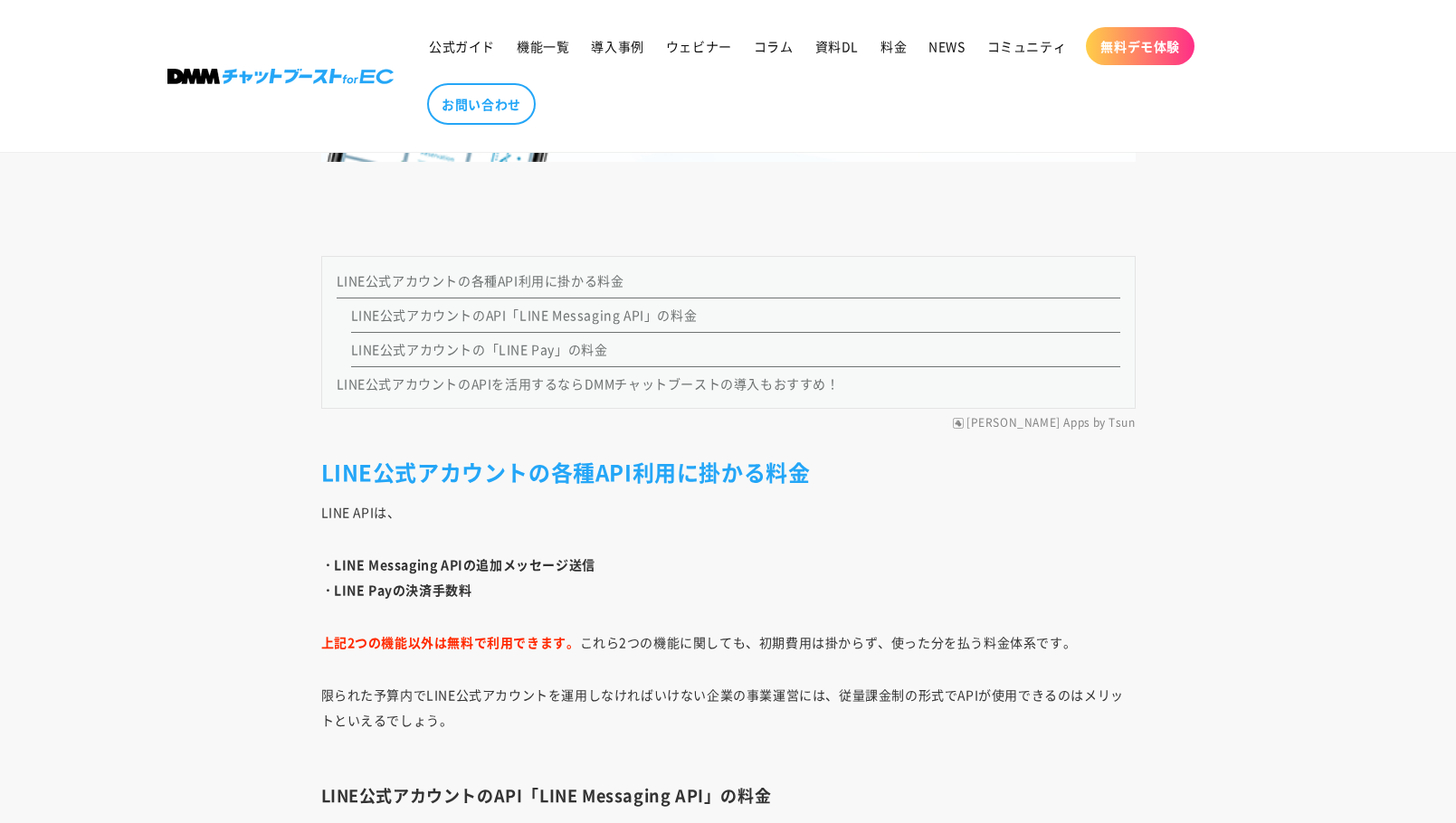
scroll to position [1809, 0]
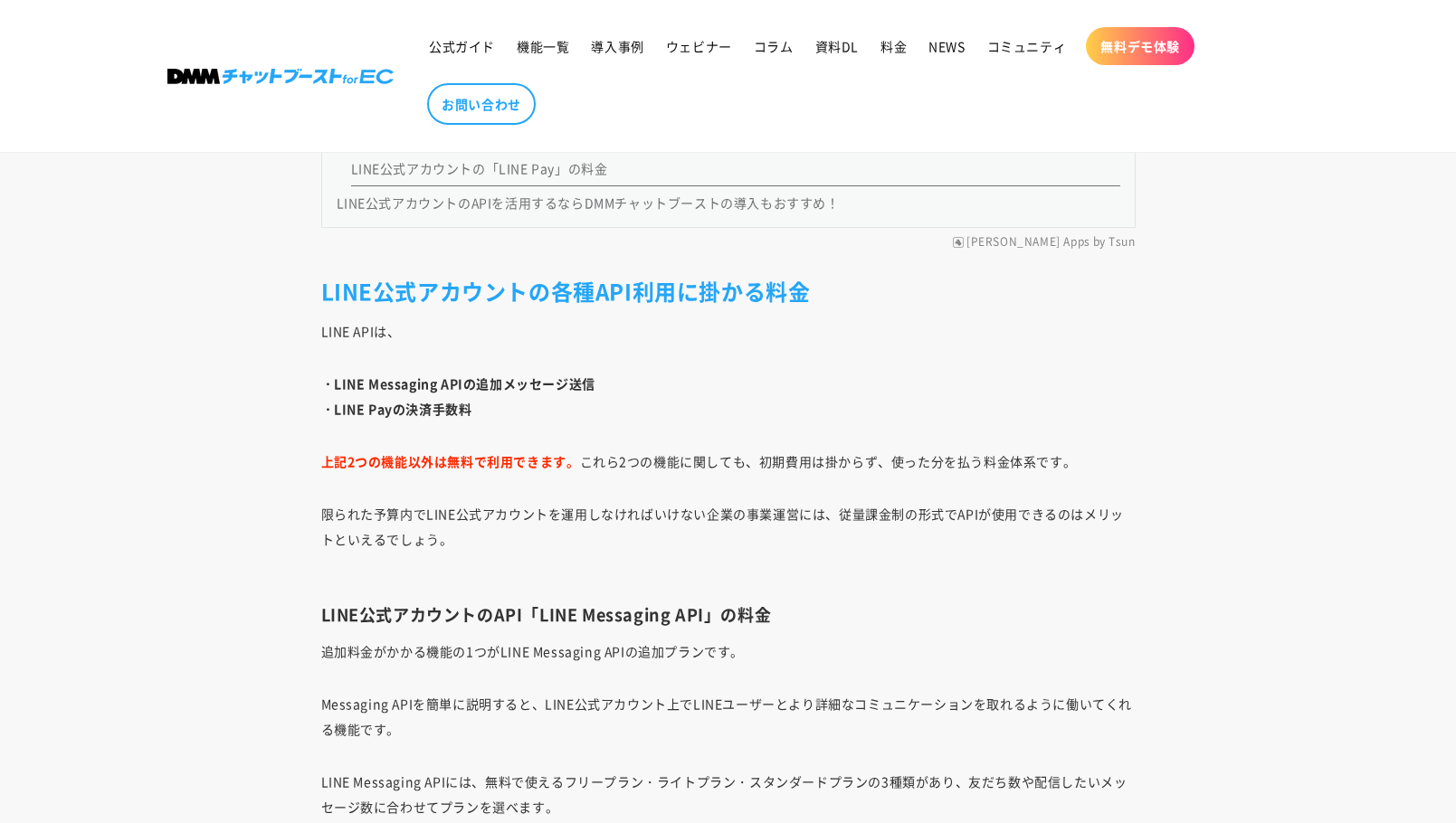
click at [414, 378] on strong "・LINE Messaging APIの追加メッセージ送信" at bounding box center [458, 383] width 274 height 18
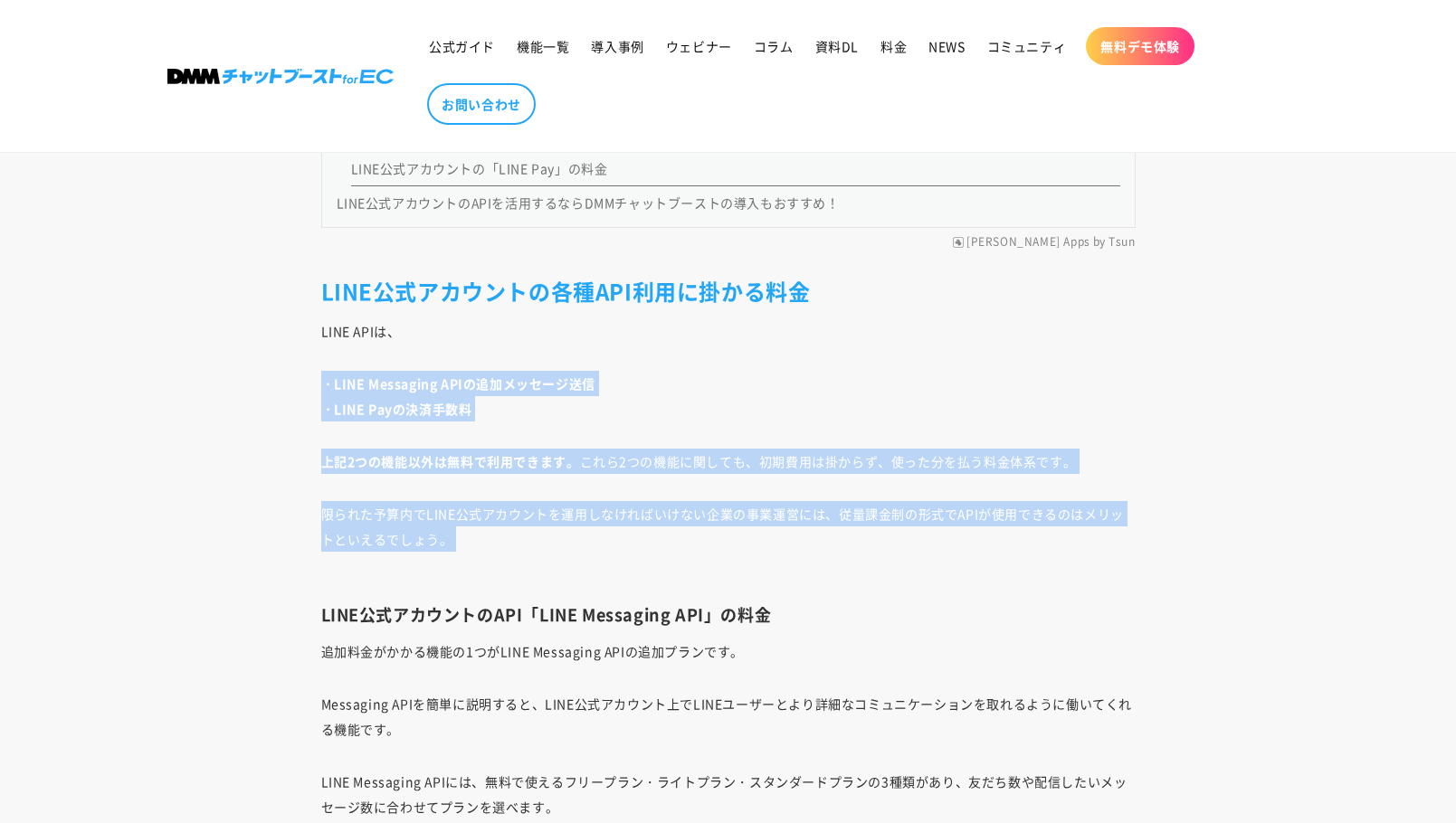
drag, startPoint x: 414, startPoint y: 378, endPoint x: 426, endPoint y: 547, distance: 169.4
click at [426, 547] on p "限られた予算内でLINE公式アカウントを運用しなければいけない企業の事業運営には、従量課金制の形式でAPIが使用できるのはメリットといえるでしょう。" at bounding box center [728, 539] width 814 height 76
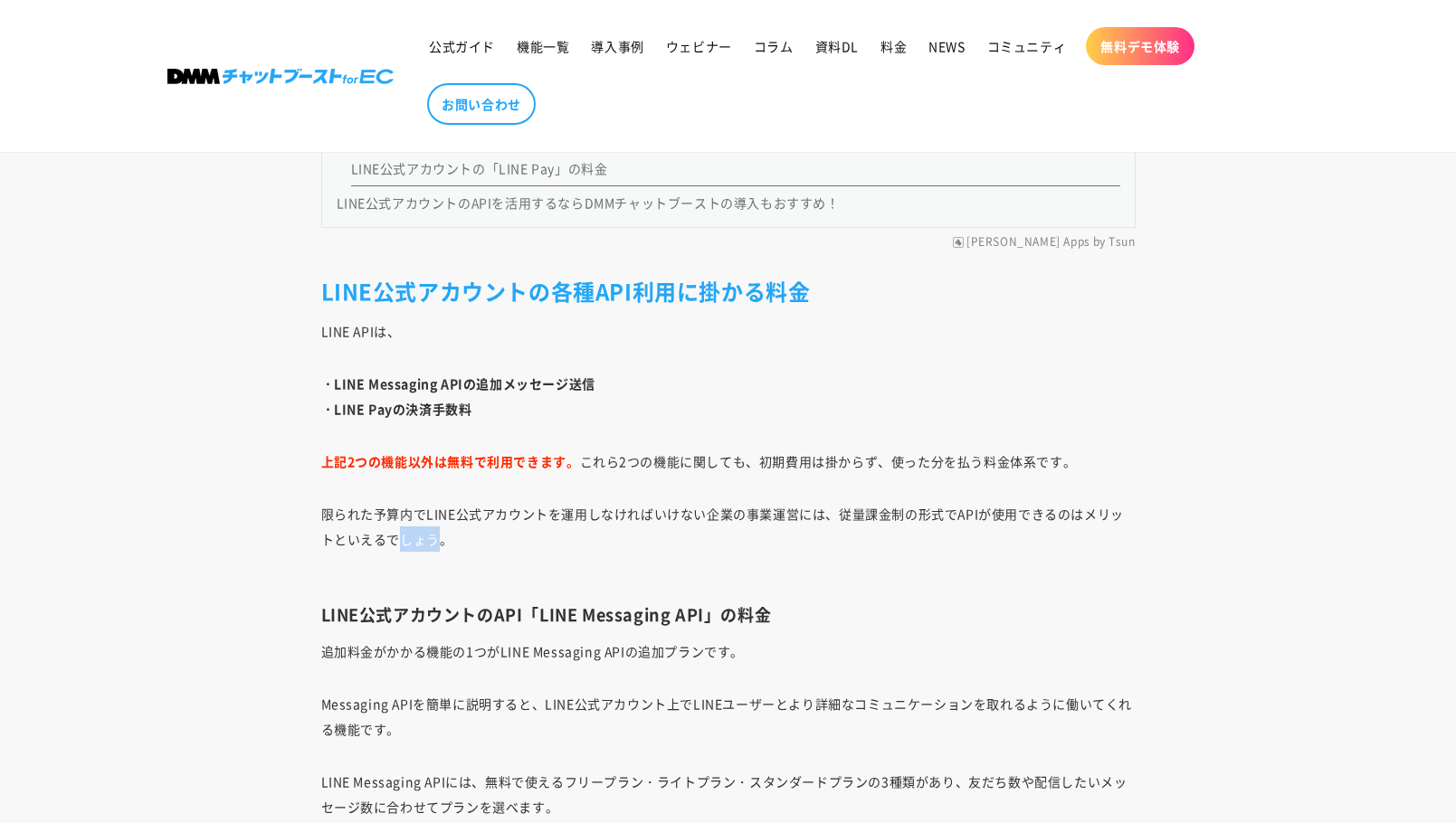
click at [426, 547] on p "限られた予算内でLINE公式アカウントを運用しなければいけない企業の事業運営には、従量課金制の形式でAPIが使用できるのはメリットといえるでしょう。" at bounding box center [728, 539] width 814 height 76
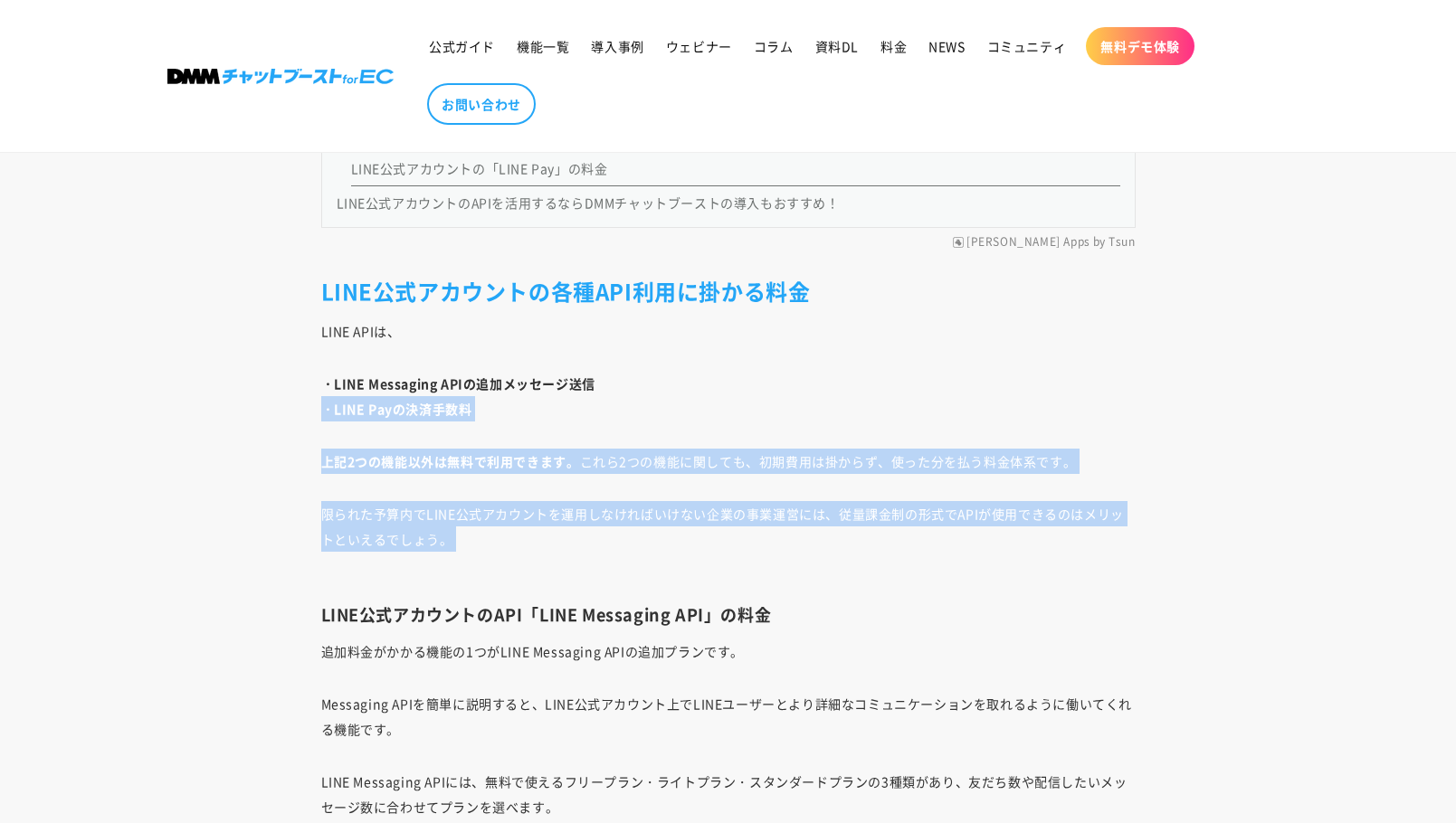
drag, startPoint x: 426, startPoint y: 547, endPoint x: 425, endPoint y: 397, distance: 150.0
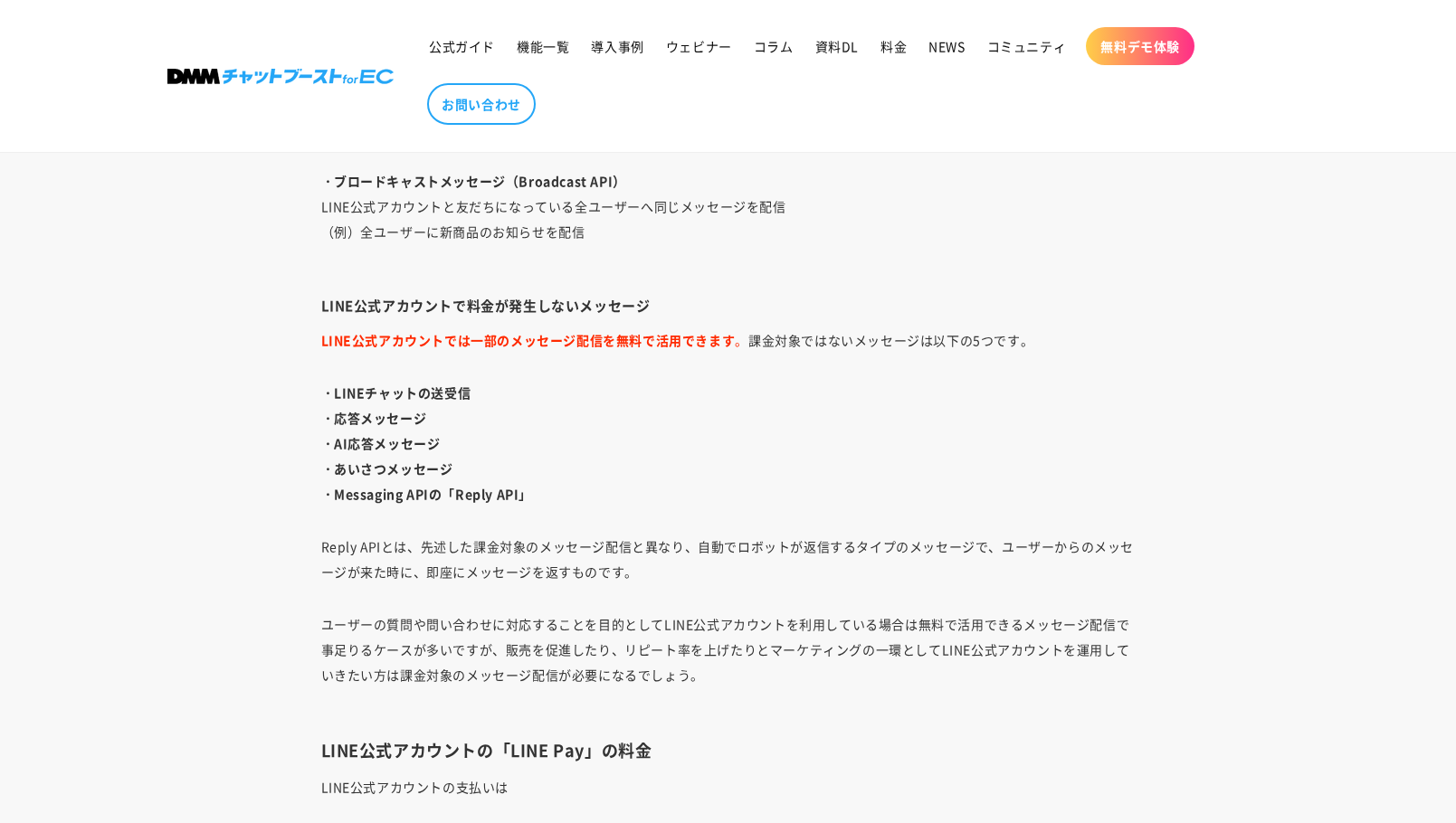
scroll to position [3438, 0]
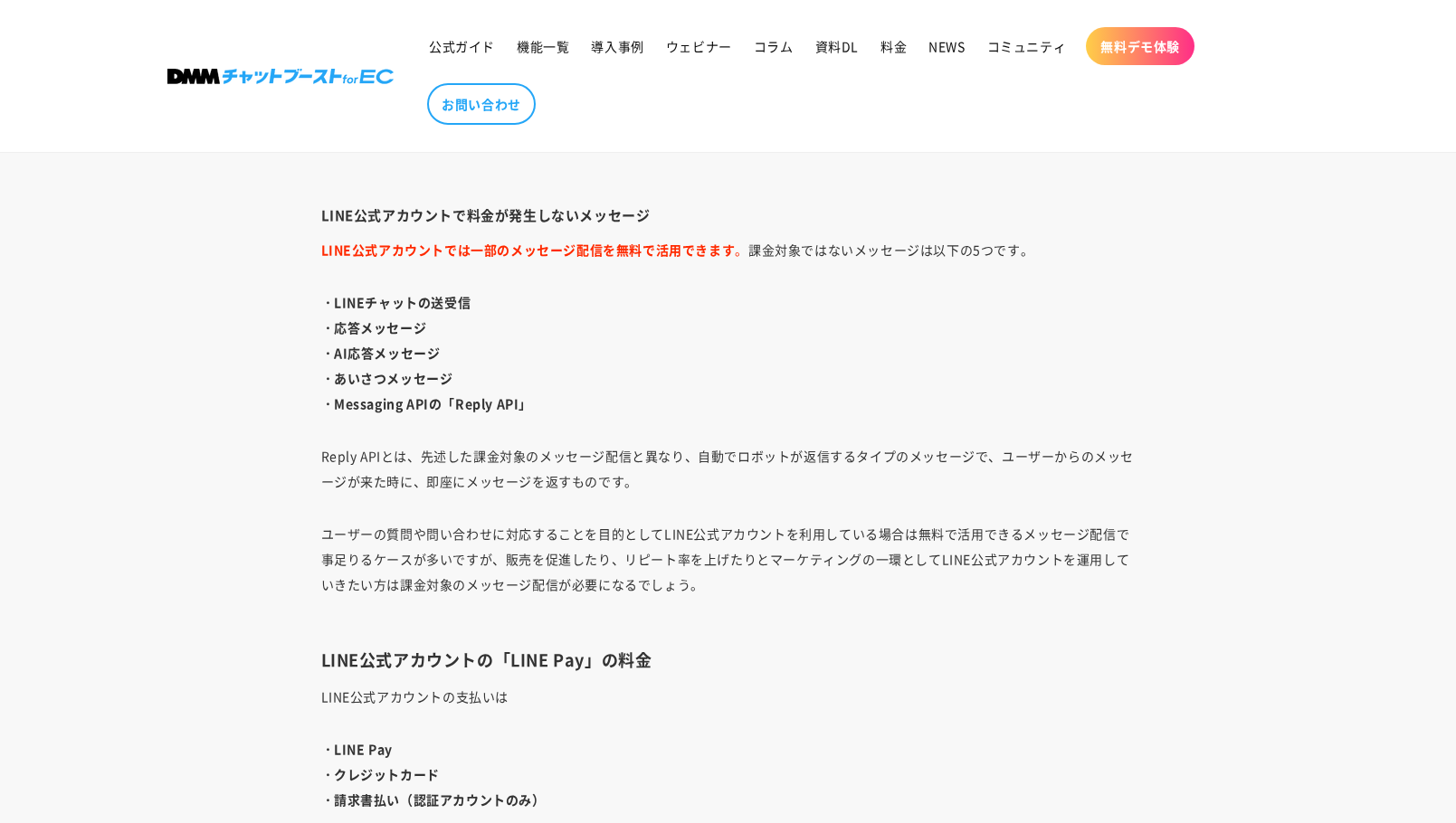
click at [456, 446] on p "Reply APIとは、先述した課金対象のメッセージ配信と異なり、自動でロボットが返信するタイプのメッセージで、ユーザーからのメッセージが来た時に、即座にメッ…" at bounding box center [728, 468] width 814 height 51
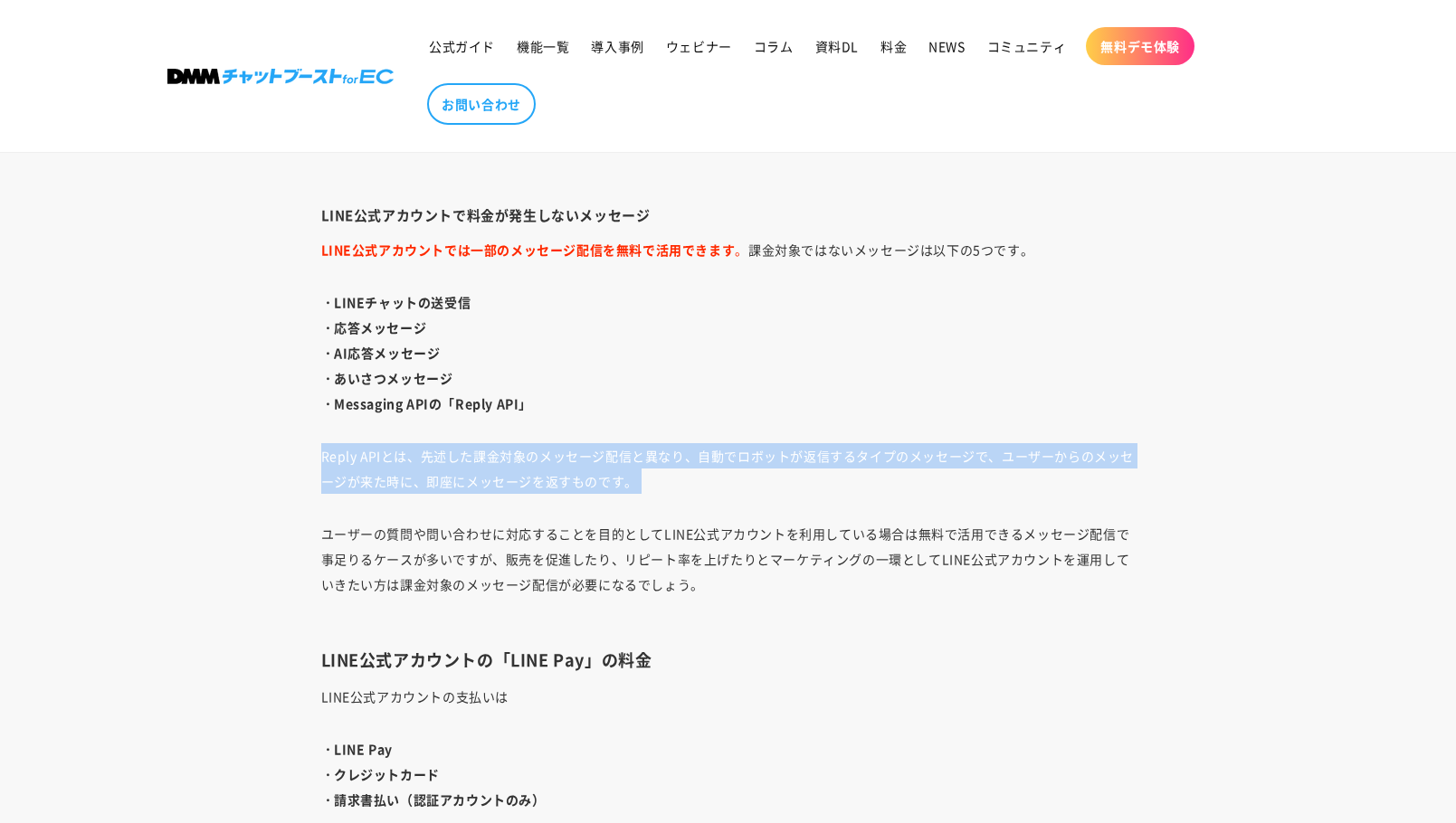
click at [456, 448] on p "Reply APIとは、先述した課金対象のメッセージ配信と異なり、自動でロボットが返信するタイプのメッセージで、ユーザーからのメッセージが来た時に、即座にメッ…" at bounding box center [728, 468] width 814 height 51
click at [460, 434] on div "LINE公式アカウントを運用・活用し始めて、さらなる販促の為にAPIの導入を検討されているサイト運営担当者も多いのではないでしょうか。 それもそのはず、LIN…" at bounding box center [728, 260] width 904 height 5110
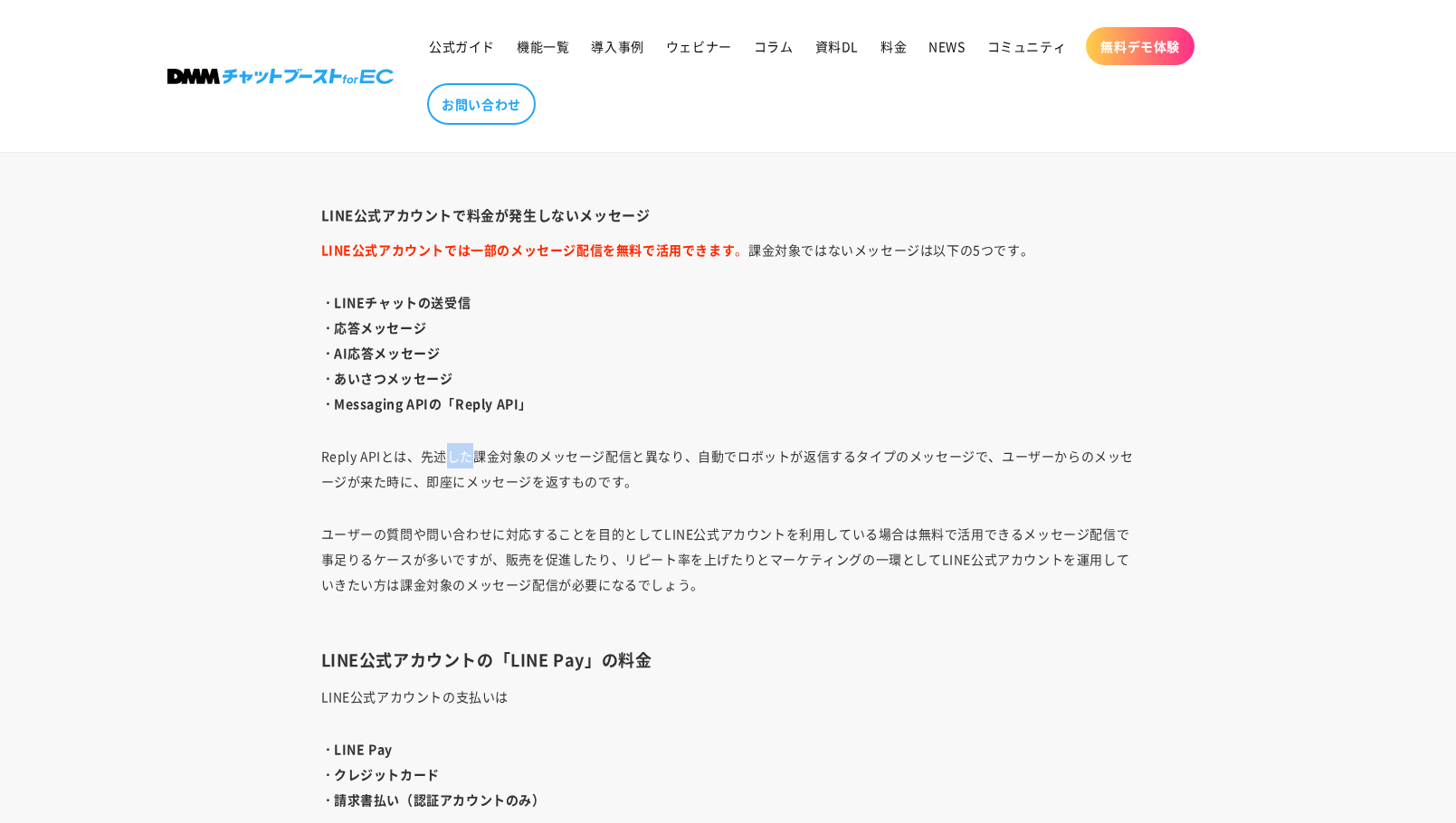
click at [460, 434] on div "LINE公式アカウントを運用・活用し始めて、さらなる販促の為にAPIの導入を検討されているサイト運営担当者も多いのではないでしょうか。 それもそのはず、LIN…" at bounding box center [728, 260] width 904 height 5110
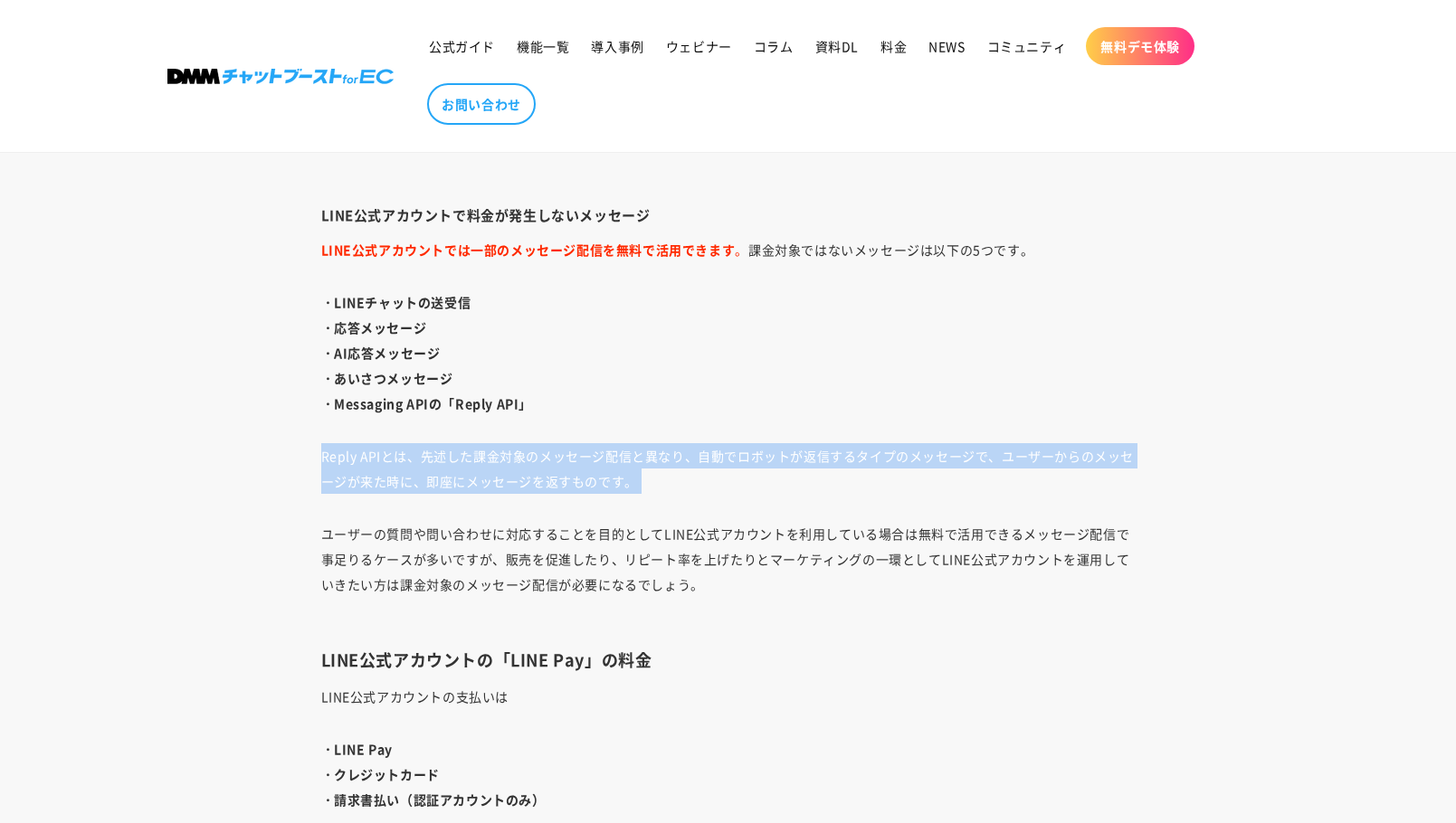
click at [459, 439] on div "LINE公式アカウントを運用・活用し始めて、さらなる販促の為にAPIの導入を検討されているサイト運営担当者も多いのではないでしょうか。 それもそのはず、LIN…" at bounding box center [728, 260] width 904 height 5110
click at [460, 437] on div "LINE公式アカウントを運用・活用し始めて、さらなる販促の為にAPIの導入を検討されているサイト運営担当者も多いのではないでしょうか。 それもそのはず、LIN…" at bounding box center [728, 260] width 904 height 5110
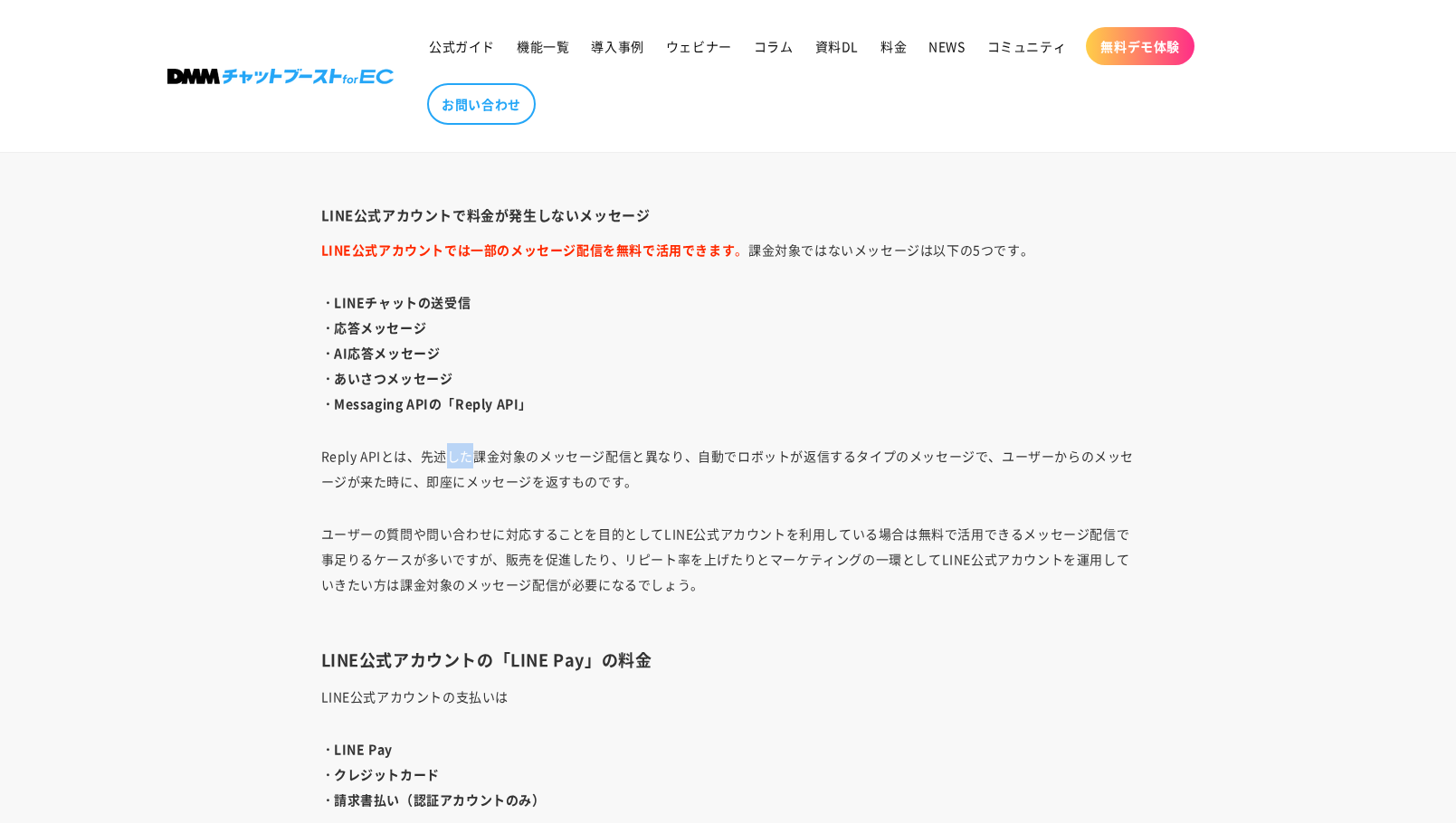
click at [460, 437] on div "LINE公式アカウントを運用・活用し始めて、さらなる販促の為にAPIの導入を検討されているサイト運営担当者も多いのではないでしょうか。 それもそのはず、LIN…" at bounding box center [728, 260] width 904 height 5110
click at [460, 464] on p "Reply APIとは、先述した課金対象のメッセージ配信と異なり、自動でロボットが返信するタイプのメッセージで、ユーザーからのメッセージが来た時に、即座にメッ…" at bounding box center [728, 468] width 814 height 51
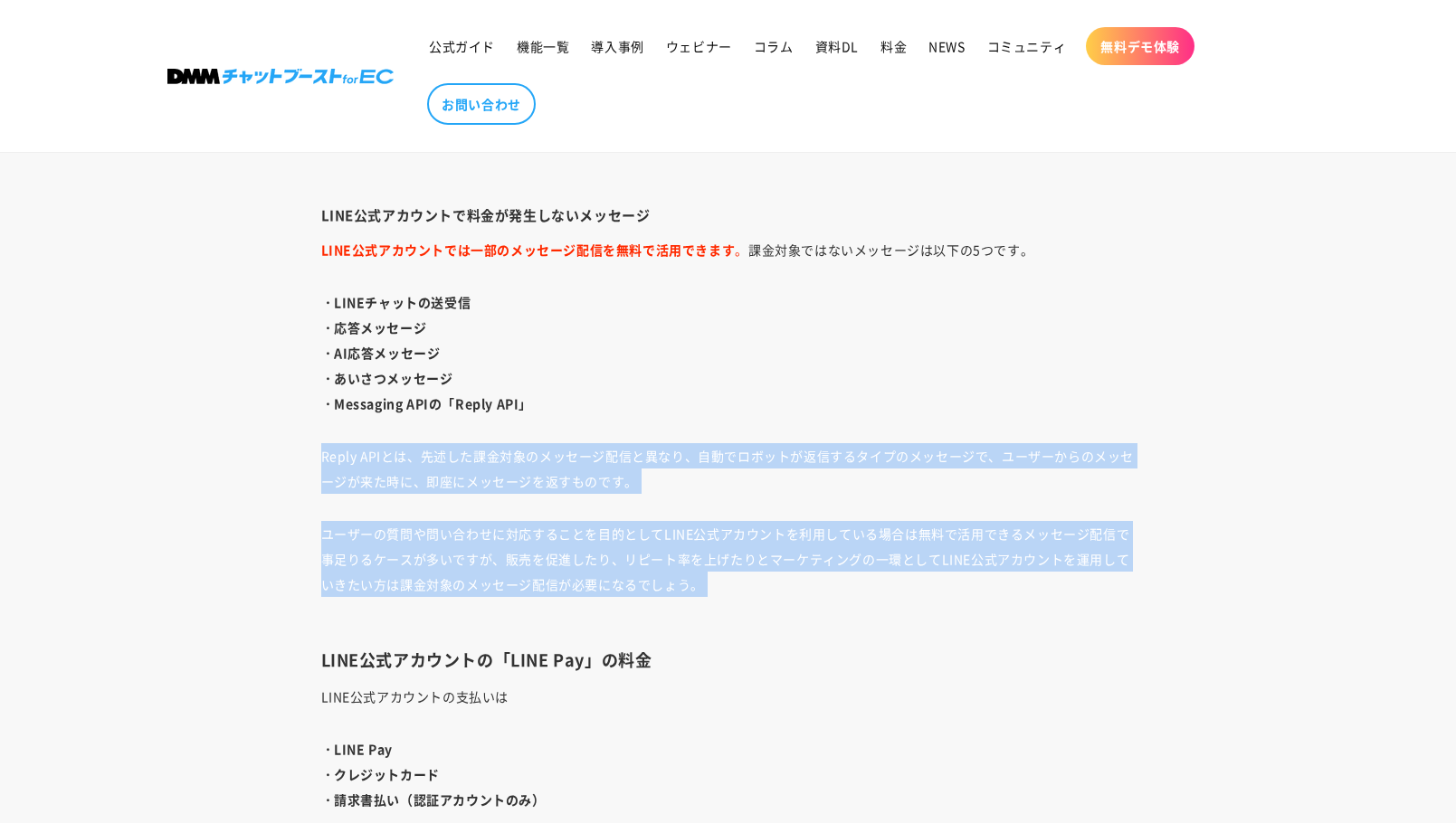
drag, startPoint x: 460, startPoint y: 464, endPoint x: 460, endPoint y: 542, distance: 78.0
click at [460, 542] on div "LINE公式アカウントを運用・活用し始めて、さらなる販促の為にAPIの導入を検討されているサイト運営担当者も多いのではないでしょうか。 それもそのはず、LIN…" at bounding box center [728, 260] width 904 height 5110
click at [460, 542] on p "ユーザーの質問や問い合わせに対応することを目的としてLINE公式アカウントを利用している場合は無料で活用できるメッセージ配信で事足りるケースが多いですが、販売…" at bounding box center [728, 571] width 814 height 101
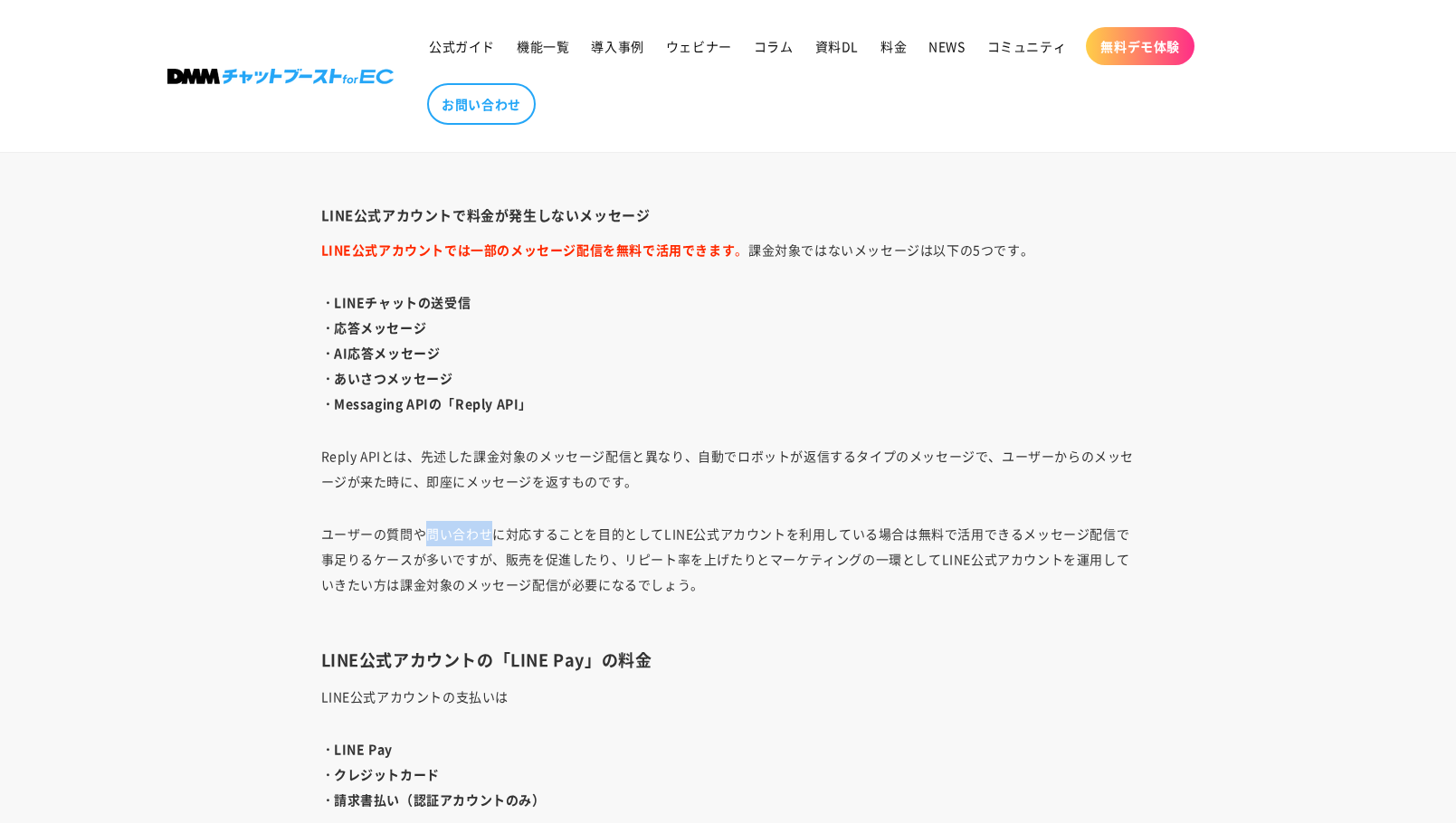
click at [460, 542] on p "ユーザーの質問や問い合わせに対応することを目的としてLINE公式アカウントを利用している場合は無料で活用できるメッセージ配信で事足りるケースが多いですが、販売…" at bounding box center [728, 571] width 814 height 101
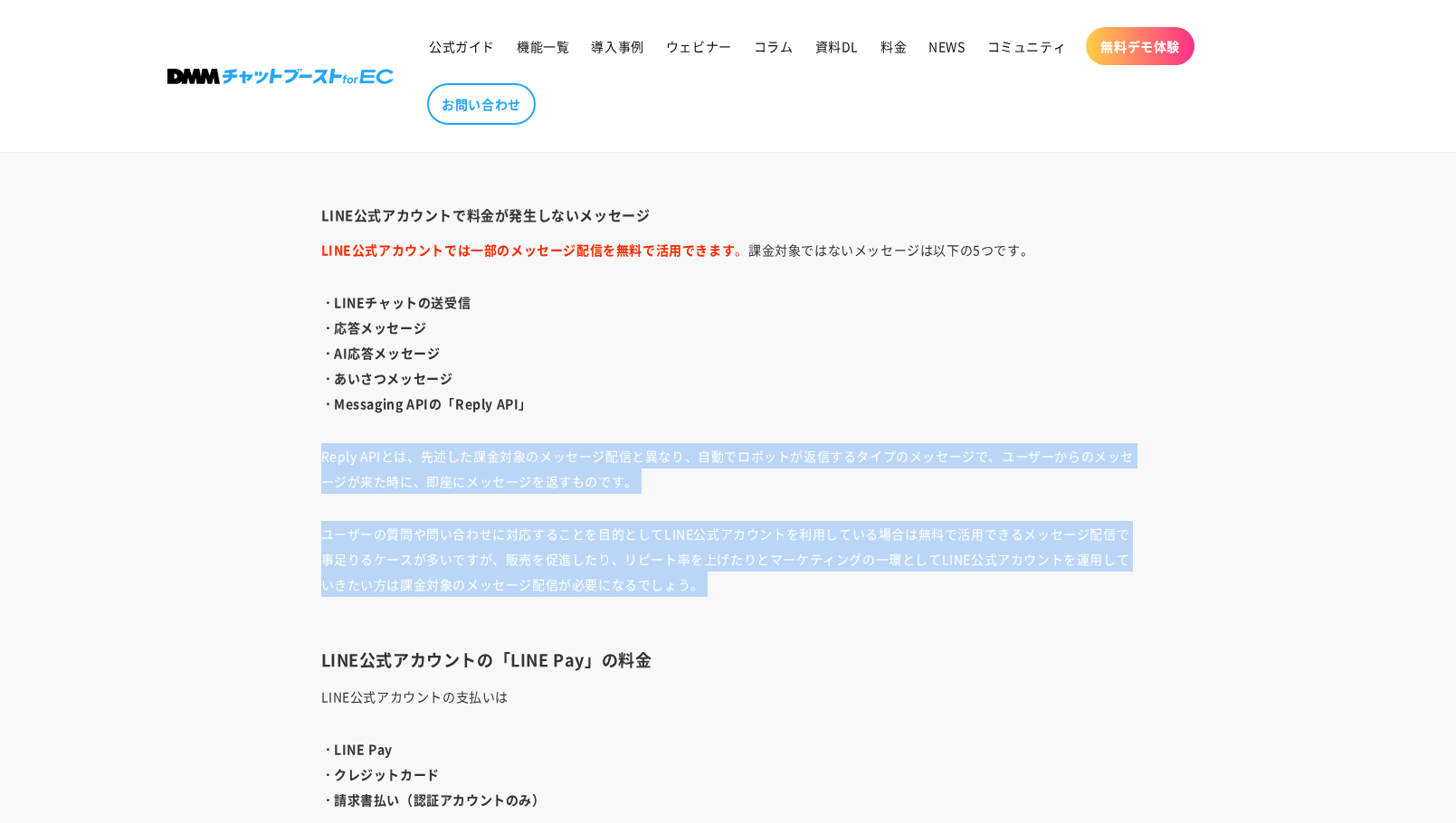
drag, startPoint x: 460, startPoint y: 542, endPoint x: 460, endPoint y: 479, distance: 63.0
click at [460, 479] on div "LINE公式アカウントを運用・活用し始めて、さらなる販促の為にAPIの導入を検討されているサイト運営担当者も多いのではないでしょうか。 それもそのはず、LIN…" at bounding box center [728, 260] width 904 height 5110
click at [460, 478] on p "Reply APIとは、先述した課金対象のメッセージ配信と異なり、自動でロボットが返信するタイプのメッセージで、ユーザーからのメッセージが来た時に、即座にメッ…" at bounding box center [728, 468] width 814 height 51
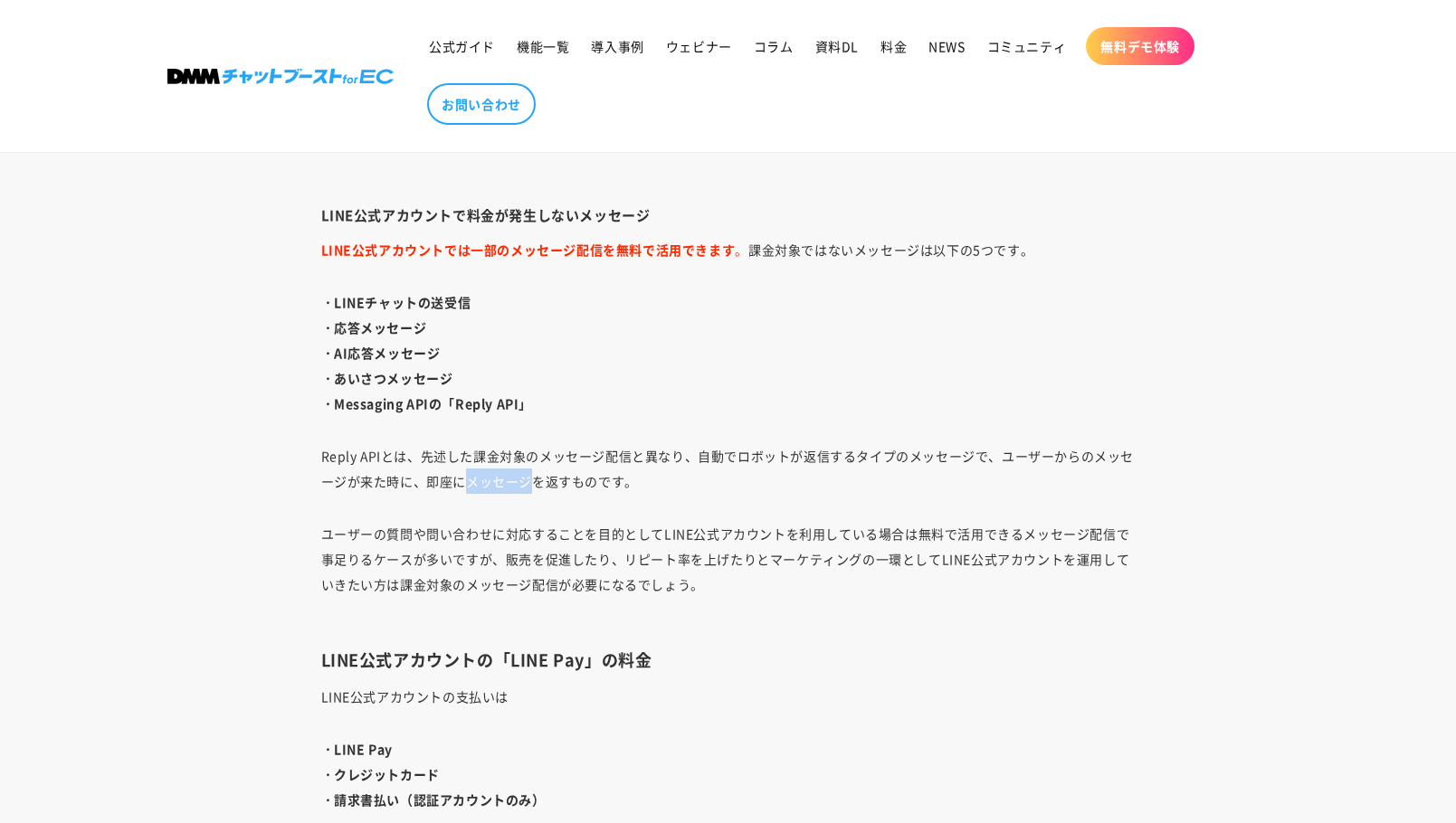
click at [460, 478] on p "Reply APIとは、先述した課金対象のメッセージ配信と異なり、自動でロボットが返信するタイプのメッセージで、ユーザーからのメッセージが来た時に、即座にメッ…" at bounding box center [728, 468] width 814 height 51
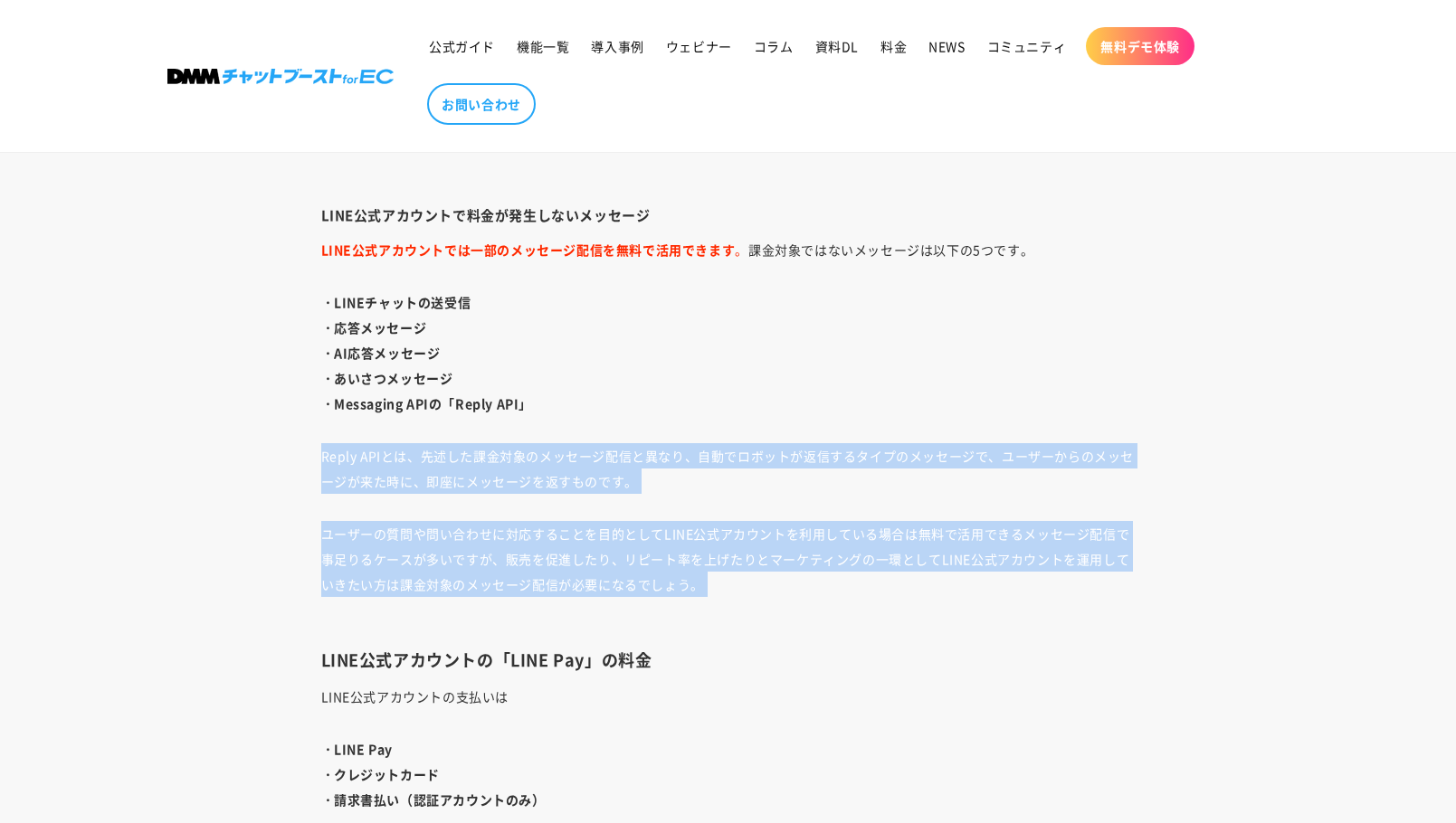
drag, startPoint x: 460, startPoint y: 478, endPoint x: 460, endPoint y: 545, distance: 67.0
click at [460, 545] on div "LINE公式アカウントを運用・活用し始めて、さらなる販促の為にAPIの導入を検討されているサイト運営担当者も多いのではないでしょうか。 それもそのはず、LIN…" at bounding box center [728, 260] width 904 height 5110
click at [460, 545] on p "ユーザーの質問や問い合わせに対応することを目的としてLINE公式アカウントを利用している場合は無料で活用できるメッセージ配信で事足りるケースが多いですが、販売…" at bounding box center [728, 571] width 814 height 101
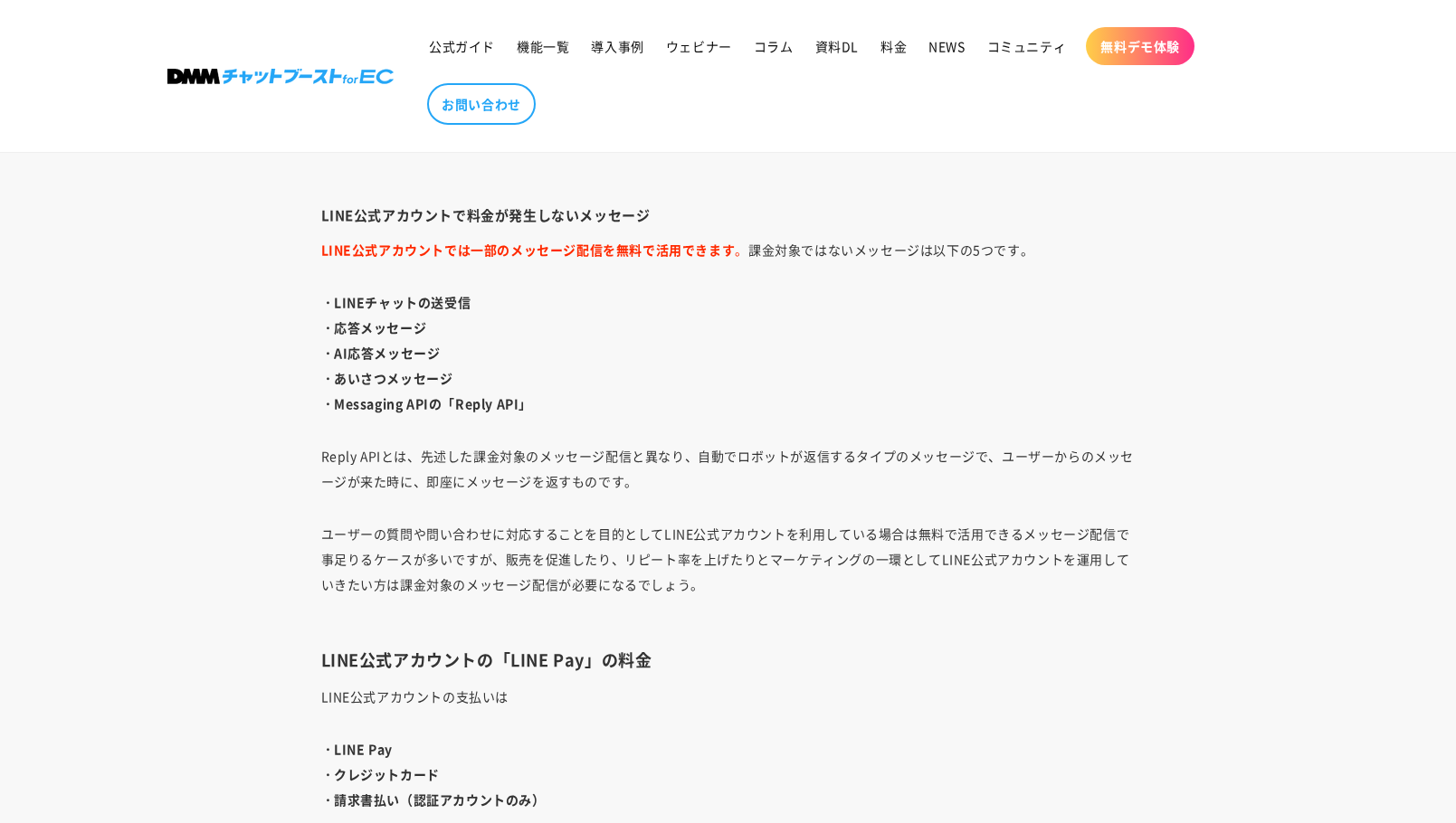
click at [460, 545] on p "ユーザーの質問や問い合わせに対応することを目的としてLINE公式アカウントを利用している場合は無料で活用できるメッセージ配信で事足りるケースが多いですが、販売…" at bounding box center [728, 571] width 814 height 101
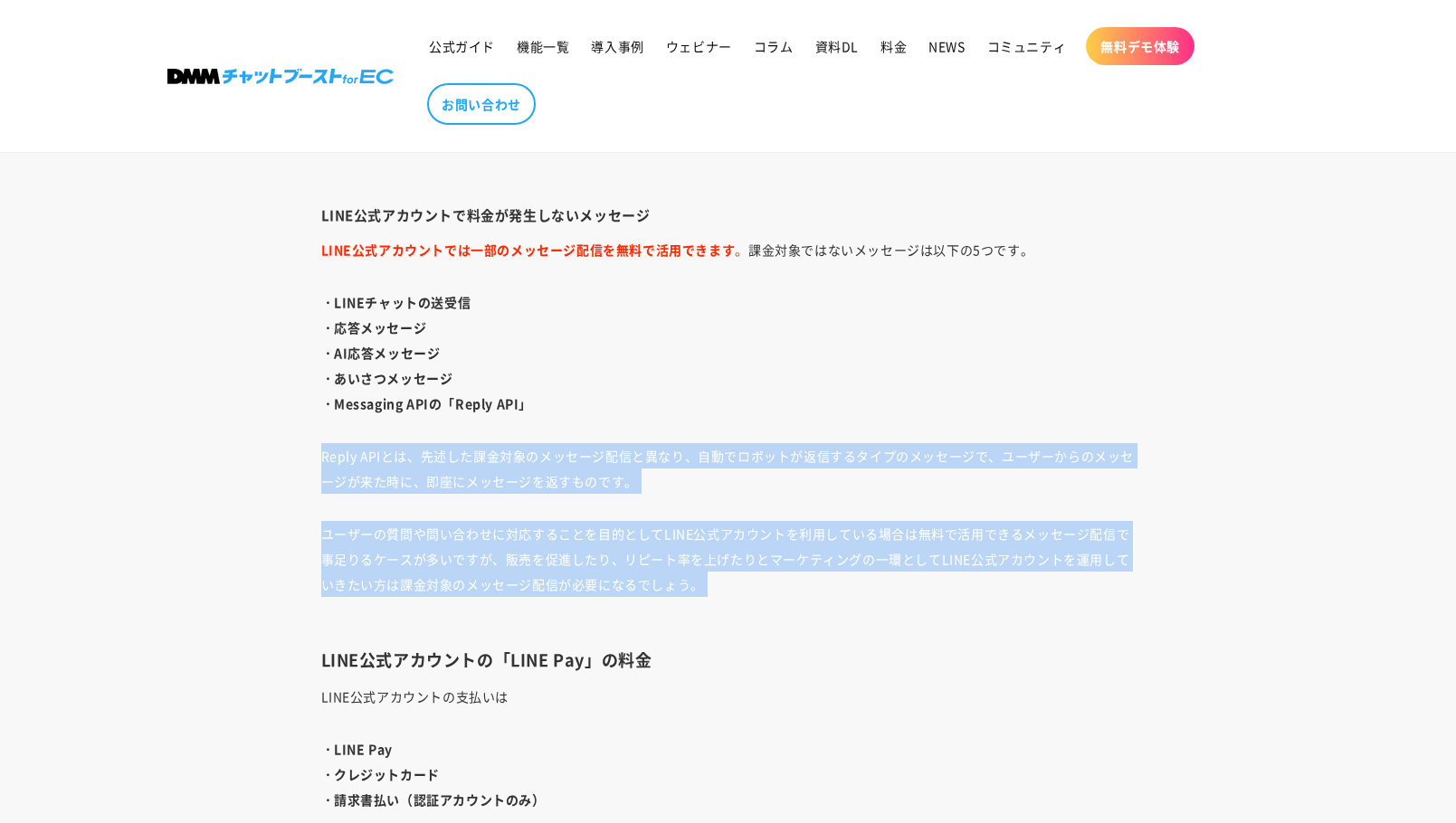
drag, startPoint x: 460, startPoint y: 545, endPoint x: 460, endPoint y: 481, distance: 64.0
click at [460, 481] on div "LINE公式アカウントを運用・活用し始めて、さらなる販促の為にAPIの導入を検討されているサイト運営担当者も多いのではないでしょうか。 それもそのはず、LIN…" at bounding box center [728, 260] width 904 height 5110
click at [559, 497] on div "LINE公式アカウントを運用・活用し始めて、さらなる販促の為にAPIの導入を検討されているサイト運営担当者も多いのではないでしょうか。 それもそのはず、LIN…" at bounding box center [728, 260] width 904 height 5110
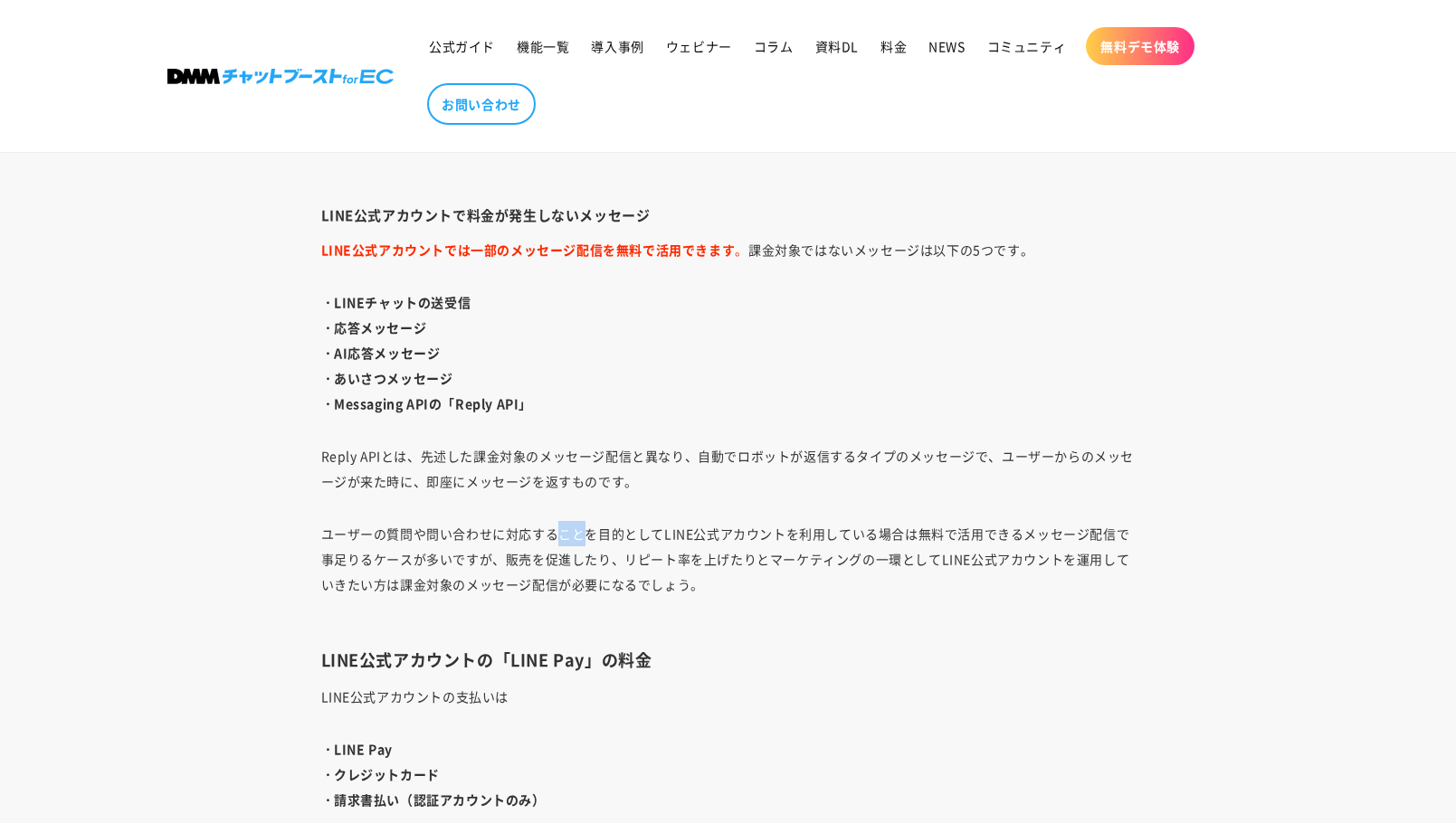
click at [559, 497] on div "LINE公式アカウントを運用・活用し始めて、さらなる販促の為にAPIの導入を検討されているサイト運営担当者も多いのではないでしょうか。 それもそのはず、LIN…" at bounding box center [728, 260] width 904 height 5110
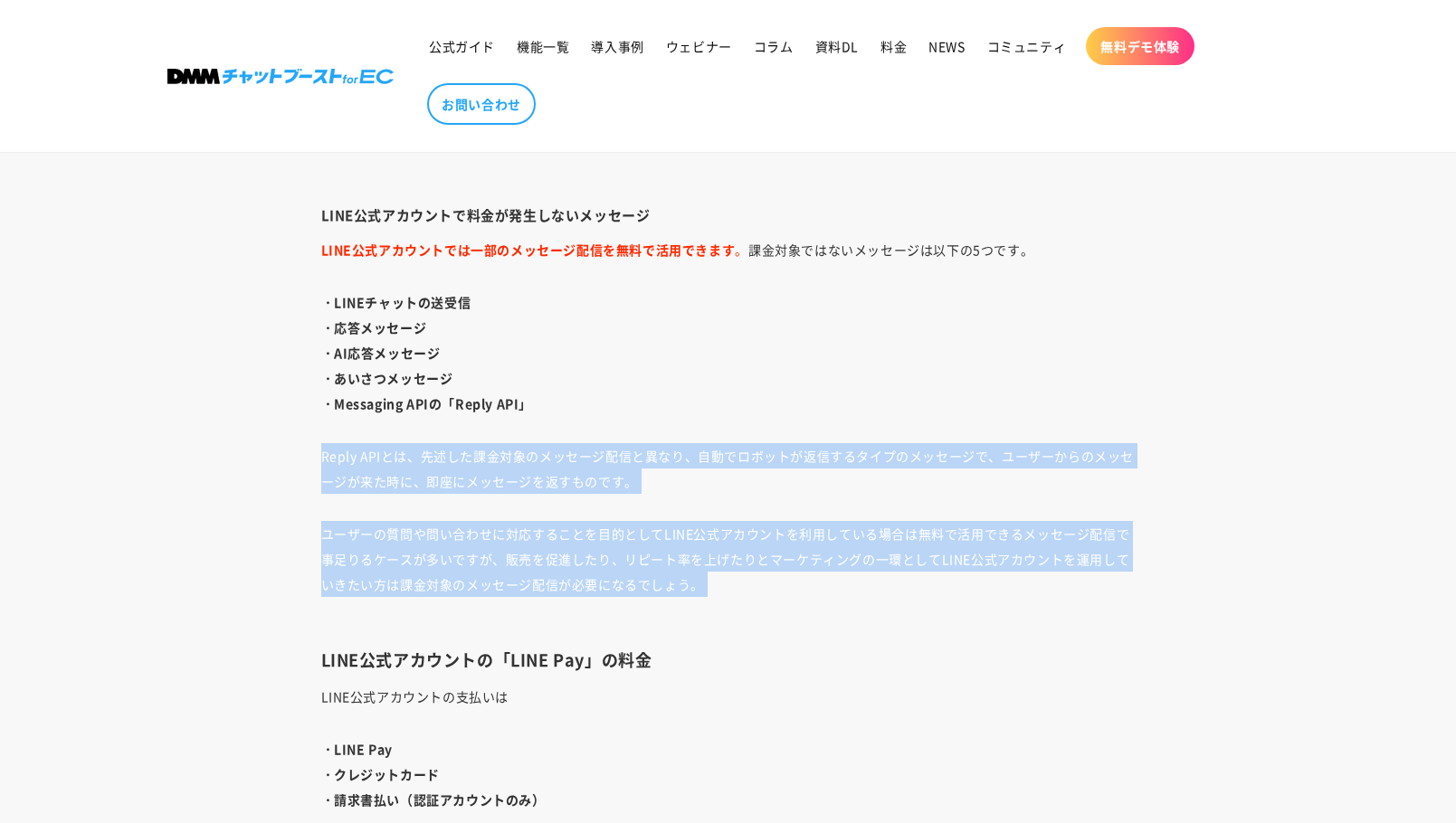
drag, startPoint x: 559, startPoint y: 497, endPoint x: 559, endPoint y: 465, distance: 32.0
click at [559, 465] on div "LINE公式アカウントを運用・活用し始めて、さらなる販促の為にAPIの導入を検討されているサイト運営担当者も多いのではないでしょうか。 それもそのはず、LIN…" at bounding box center [728, 260] width 904 height 5110
click at [559, 465] on p "Reply APIとは、先述した課金対象のメッセージ配信と異なり、自動でロボットが返信するタイプのメッセージで、ユーザーからのメッセージが来た時に、即座にメッ…" at bounding box center [728, 468] width 814 height 51
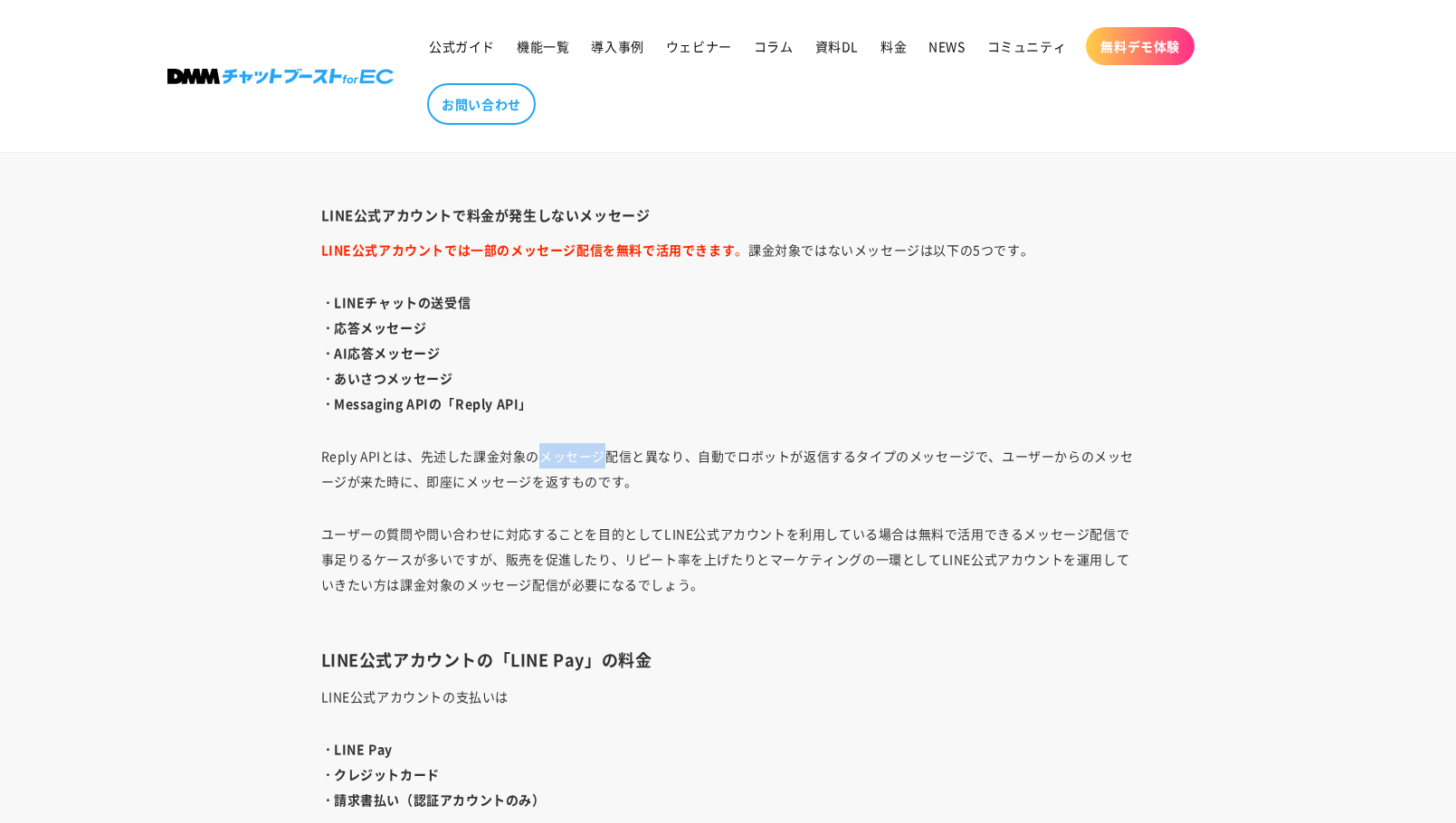
click at [559, 465] on p "Reply APIとは、先述した課金対象のメッセージ配信と異なり、自動でロボットが返信するタイプのメッセージで、ユーザーからのメッセージが来た時に、即座にメッ…" at bounding box center [728, 468] width 814 height 51
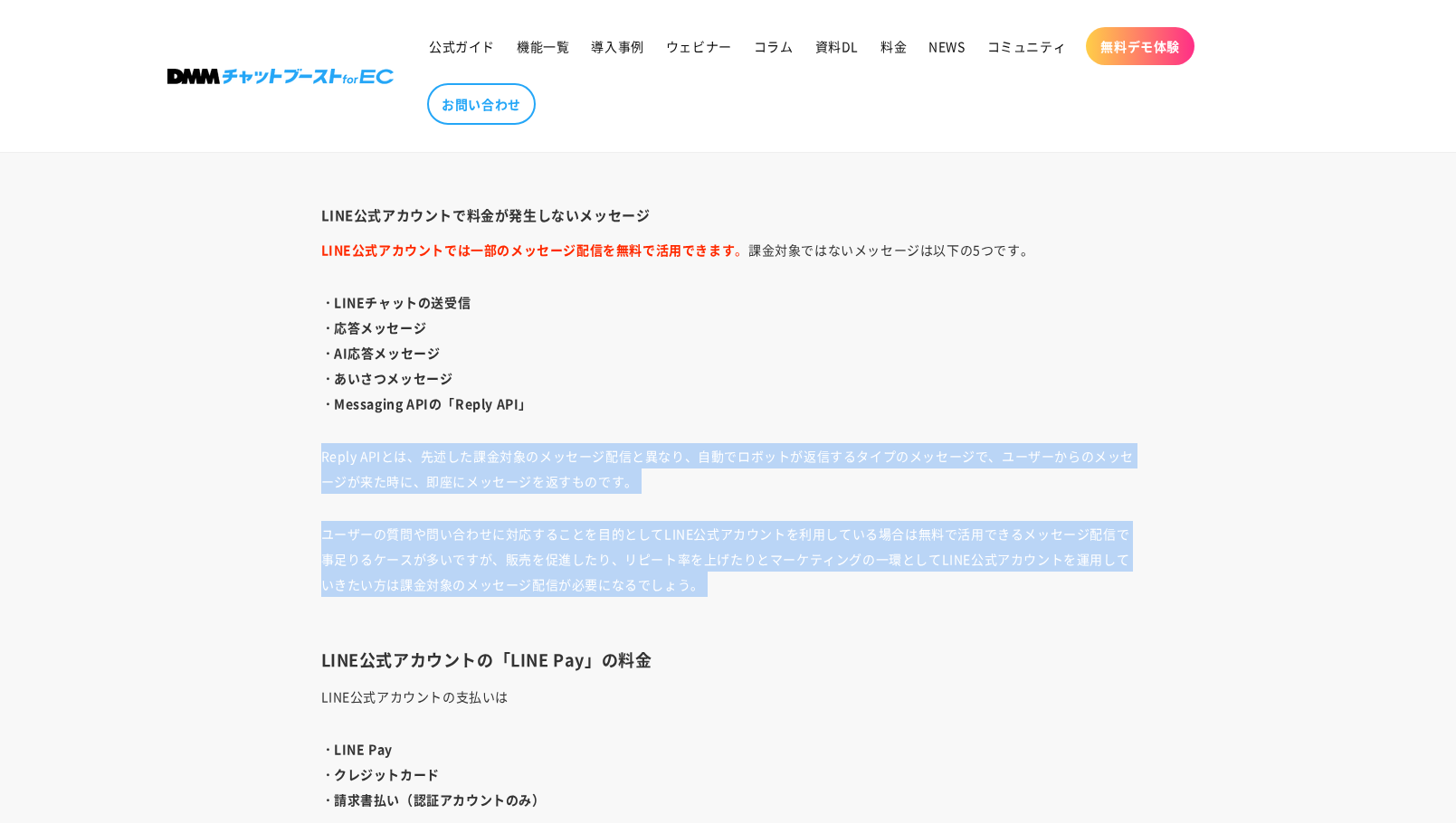
drag, startPoint x: 559, startPoint y: 465, endPoint x: 559, endPoint y: 517, distance: 52.0
click at [559, 517] on div "LINE公式アカウントを運用・活用し始めて、さらなる販促の為にAPIの導入を検討されているサイト運営担当者も多いのではないでしょうか。 それもそのはず、LIN…" at bounding box center [728, 260] width 904 height 5110
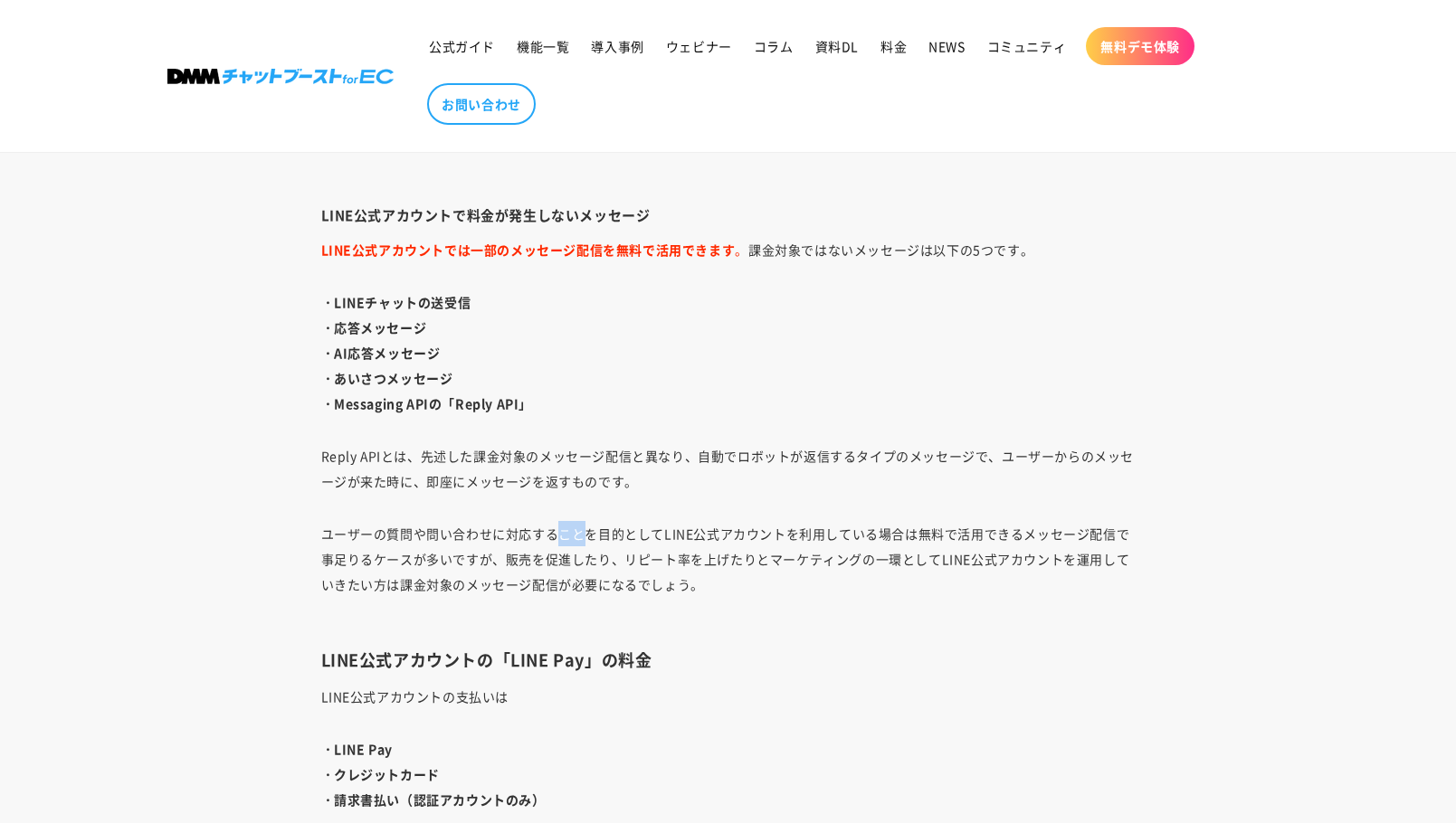
click at [559, 517] on div "LINE公式アカウントを運用・活用し始めて、さらなる販促の為にAPIの導入を検討されているサイト運営担当者も多いのではないでしょうか。 それもそのはず、LIN…" at bounding box center [728, 260] width 904 height 5110
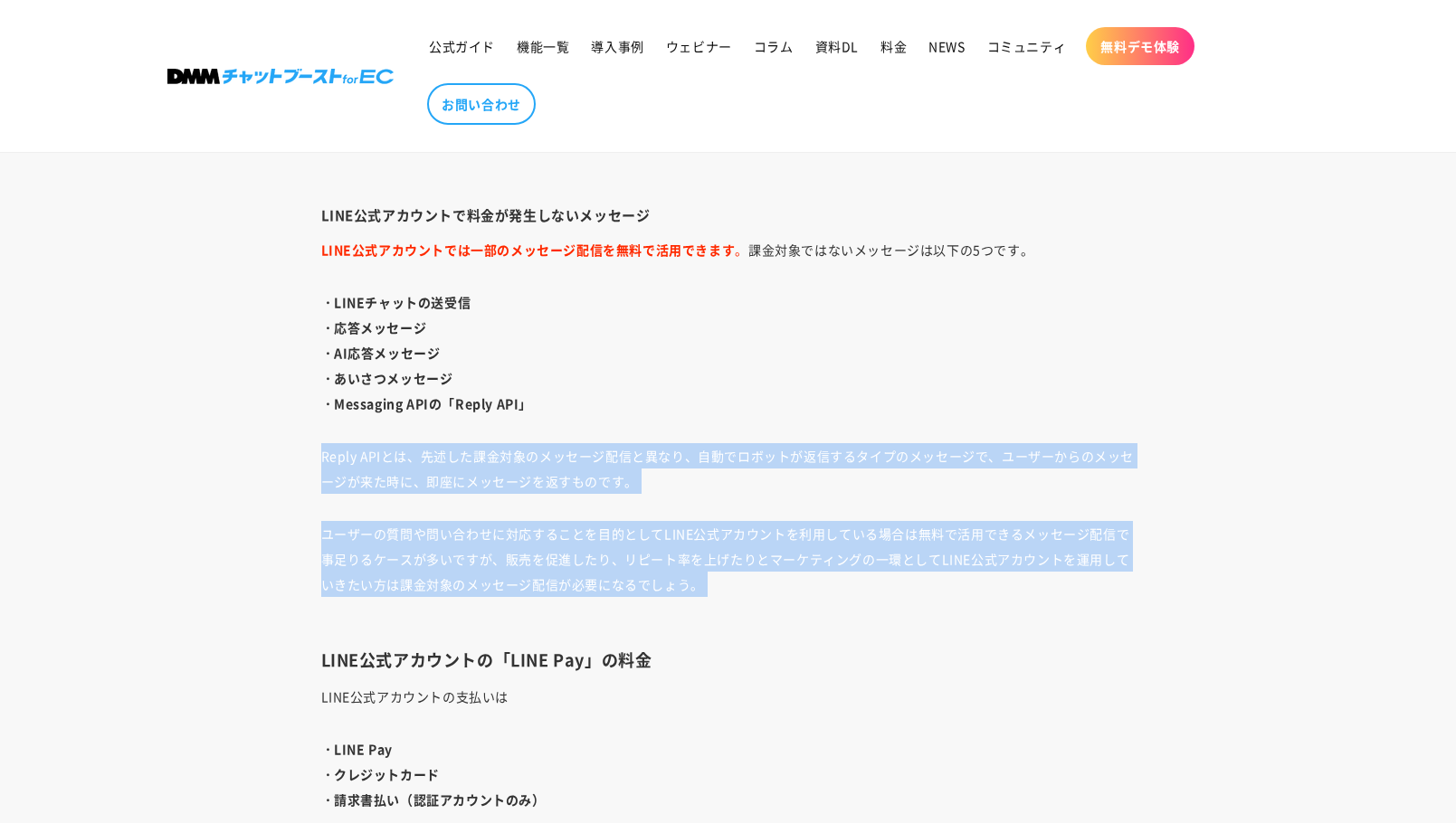
drag, startPoint x: 559, startPoint y: 517, endPoint x: 559, endPoint y: 467, distance: 50.0
click at [559, 467] on div "LINE公式アカウントを運用・活用し始めて、さらなる販促の為にAPIの導入を検討されているサイト運営担当者も多いのではないでしょうか。 それもそのはず、LIN…" at bounding box center [728, 260] width 904 height 5110
click at [559, 467] on p "Reply APIとは、先述した課金対象のメッセージ配信と異なり、自動でロボットが返信するタイプのメッセージで、ユーザーからのメッセージが来た時に、即座にメッ…" at bounding box center [728, 468] width 814 height 51
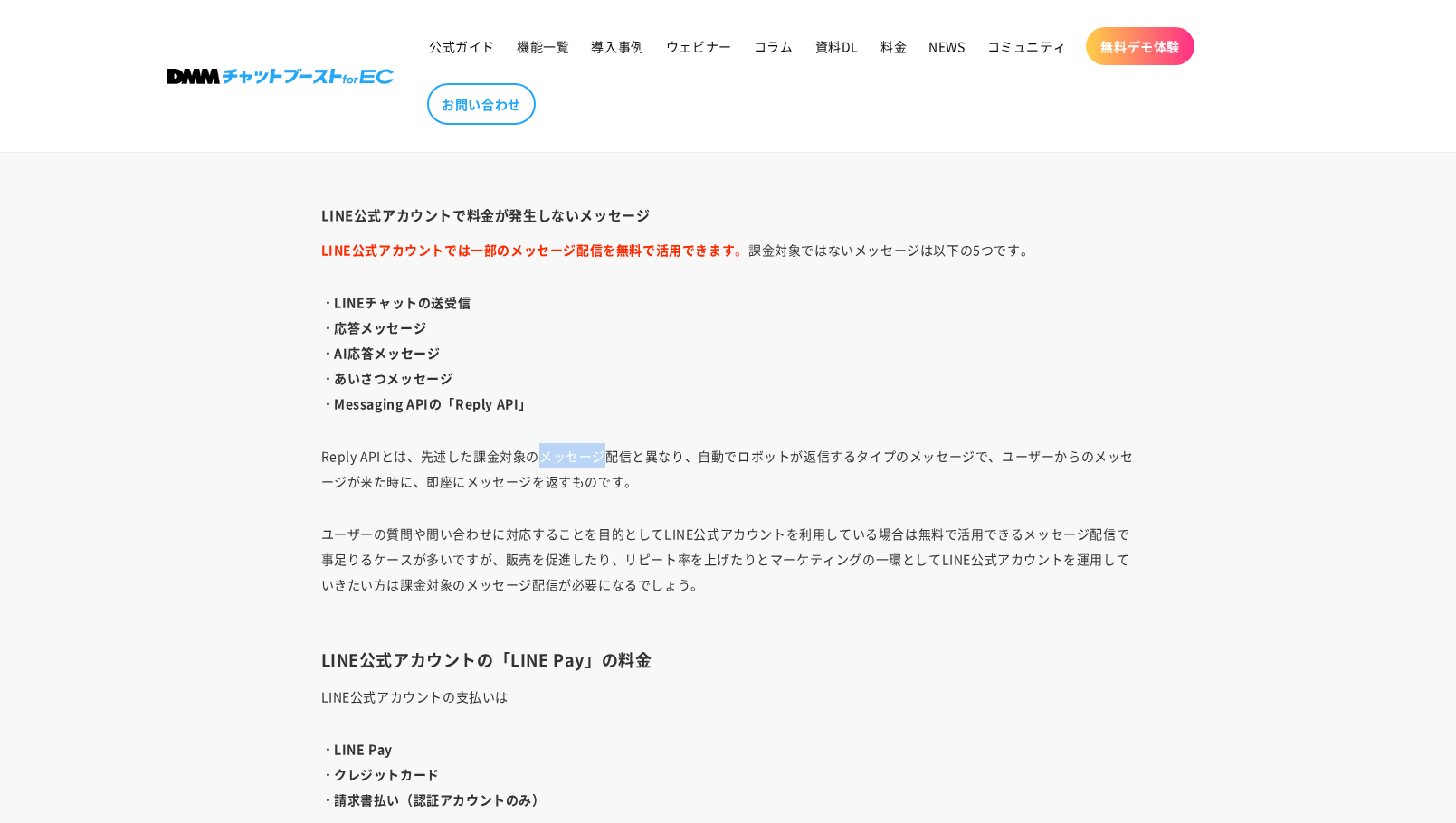
click at [559, 467] on p "Reply APIとは、先述した課金対象のメッセージ配信と異なり、自動でロボットが返信するタイプのメッセージで、ユーザーからのメッセージが来た時に、即座にメッ…" at bounding box center [728, 468] width 814 height 51
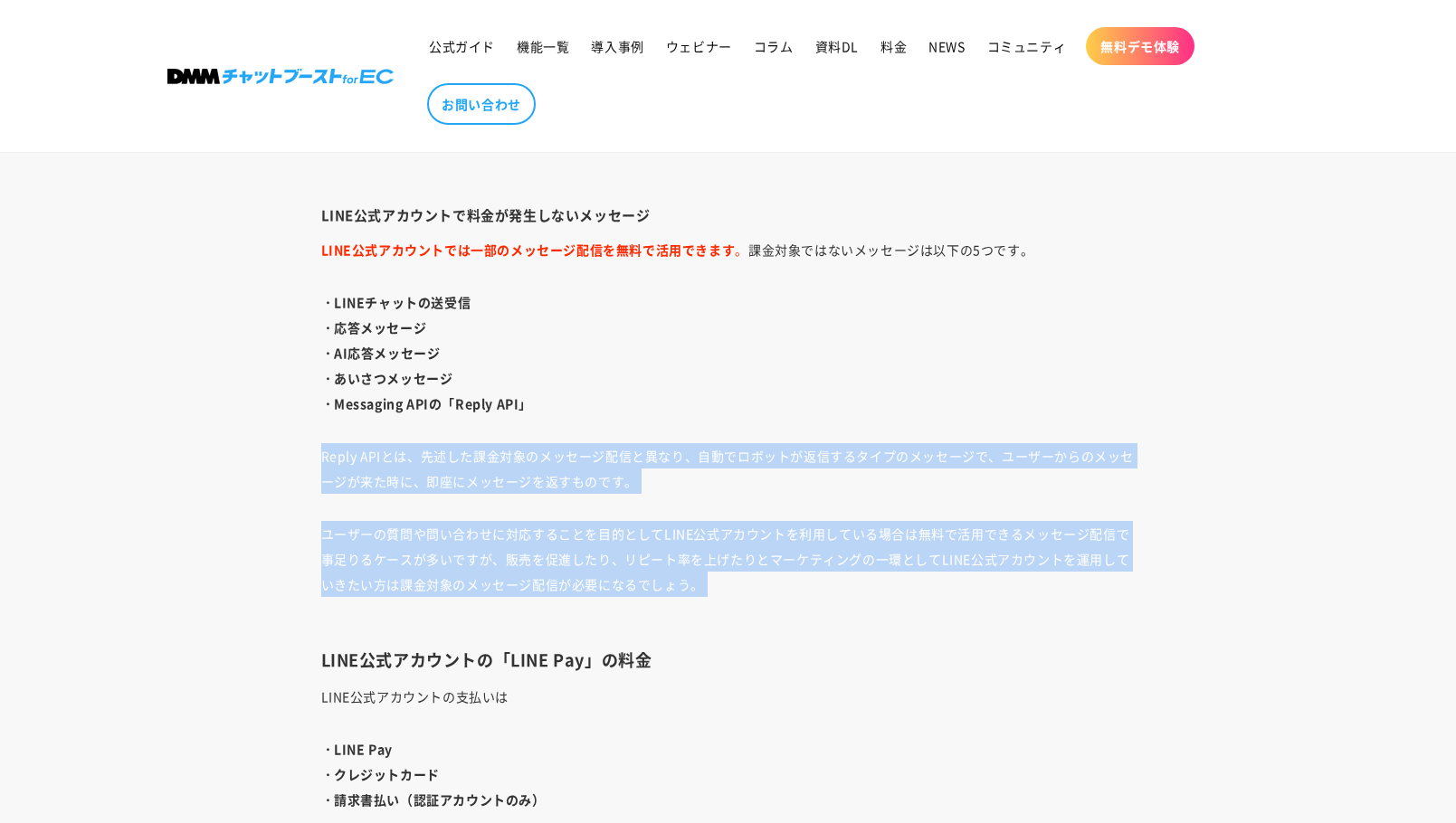
drag, startPoint x: 559, startPoint y: 467, endPoint x: 559, endPoint y: 513, distance: 46.0
click at [559, 513] on div "LINE公式アカウントを運用・活用し始めて、さらなる販促の為にAPIの導入を検討されているサイト運営担当者も多いのではないでしょうか。 それもそのはず、LIN…" at bounding box center [728, 260] width 904 height 5110
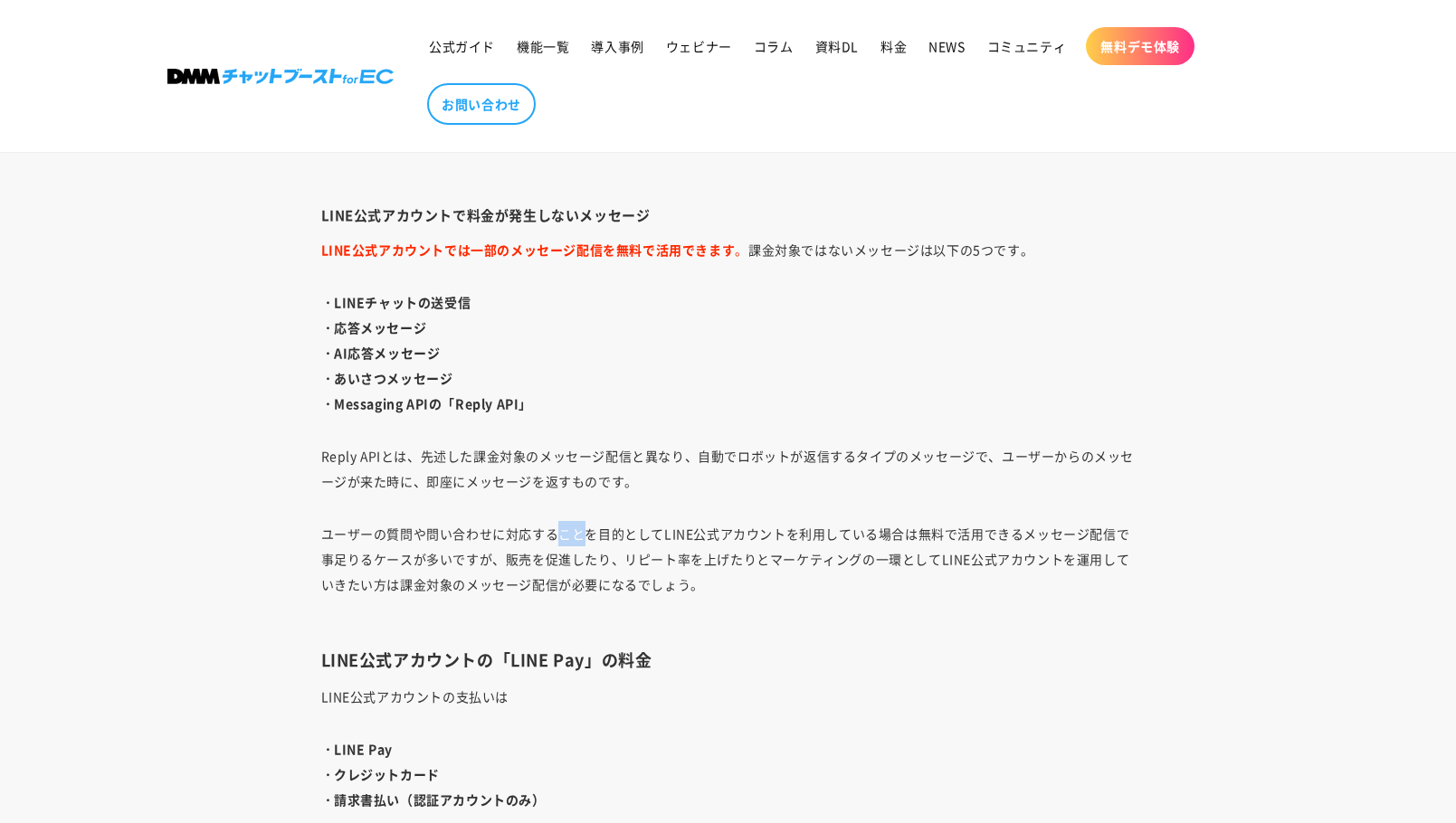
click at [559, 513] on div "LINE公式アカウントを運用・活用し始めて、さらなる販促の為にAPIの導入を検討されているサイト運営担当者も多いのではないでしょうか。 それもそのはず、LIN…" at bounding box center [728, 260] width 904 height 5110
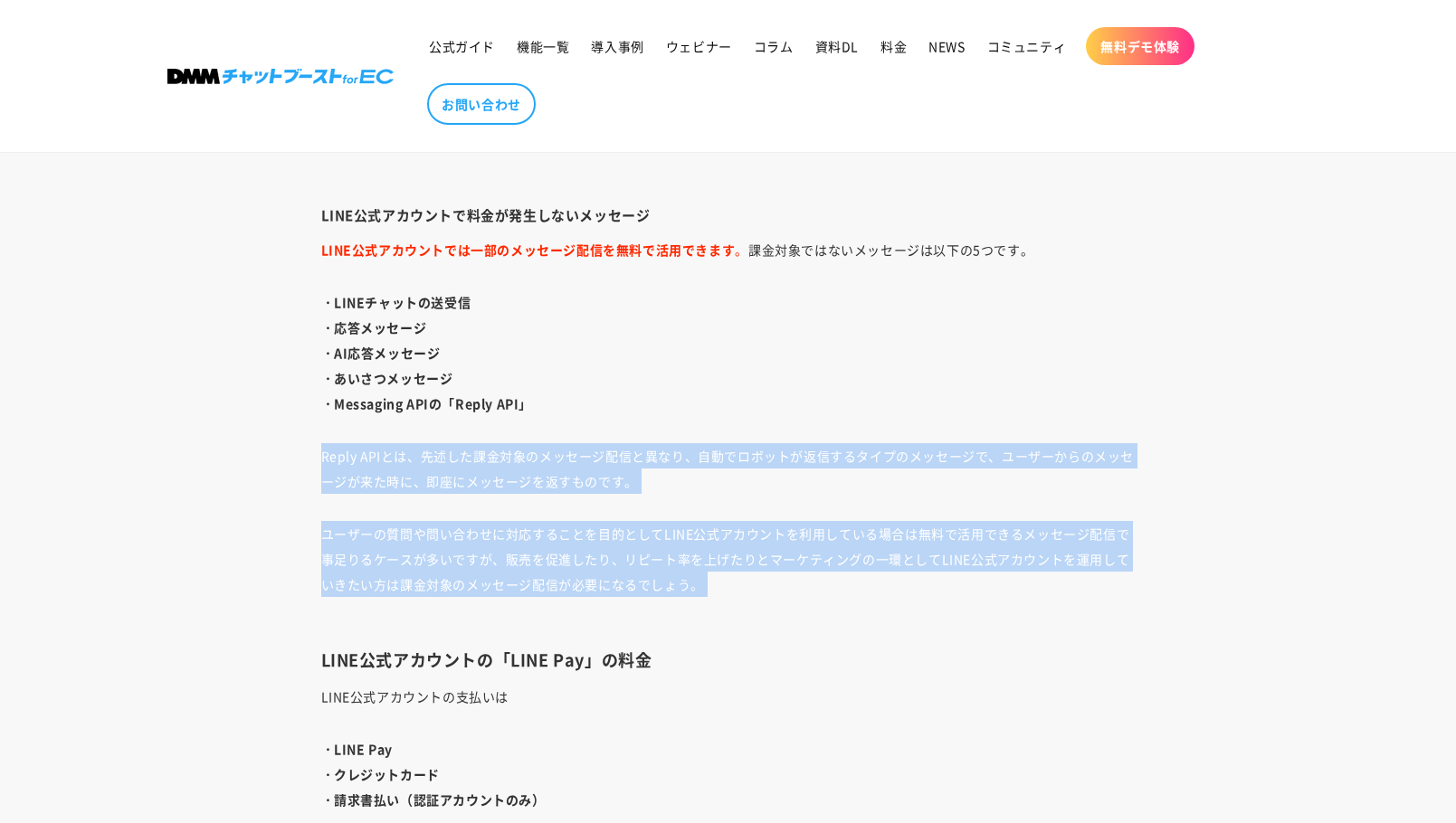
drag, startPoint x: 559, startPoint y: 513, endPoint x: 559, endPoint y: 442, distance: 71.0
click at [559, 446] on div "LINE公式アカウントを運用・活用し始めて、さらなる販促の為にAPIの導入を検討されているサイト運営担当者も多いのではないでしょうか。 それもそのはず、LIN…" at bounding box center [728, 260] width 904 height 5110
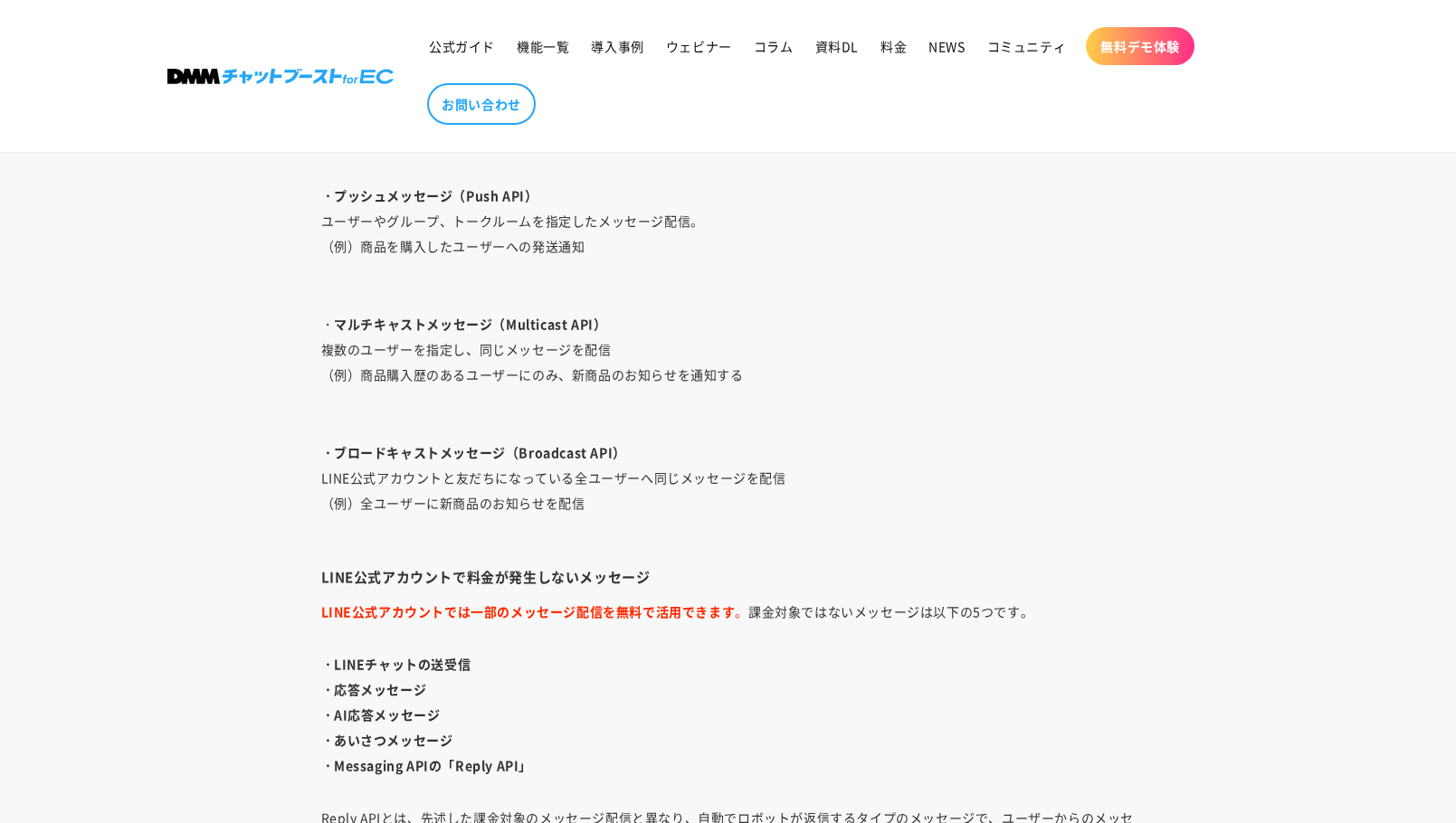
click at [391, 351] on p "・ マルチキャストメッセージ（Multicast API） 複数のユーザーを指定し、同じメッセージを配信 （例）商品購入歴のあるユーザーにのみ、新商品のお知ら…" at bounding box center [728, 361] width 814 height 101
click at [435, 445] on strong "・ブロードキャストメッセージ（Broadcast API）" at bounding box center [473, 453] width 305 height 18
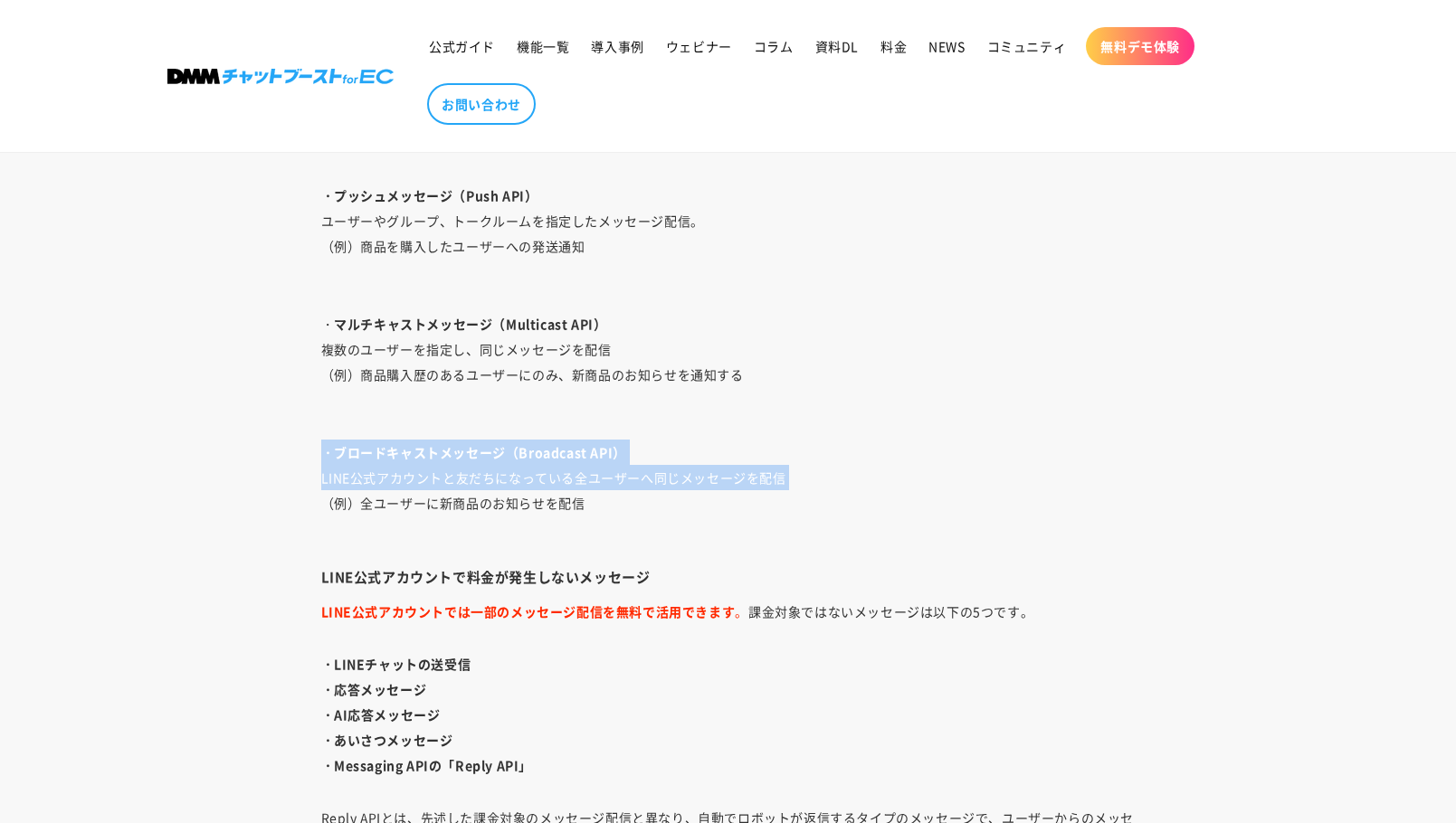
drag, startPoint x: 435, startPoint y: 445, endPoint x: 445, endPoint y: 472, distance: 28.8
click at [445, 472] on p "・ブロードキャストメッセージ（Broadcast API） LINE公式アカウントと友だちになっている全ユーザーへ同じメッセージを配信 （例）全ユーザーに新商…" at bounding box center [728, 490] width 814 height 101
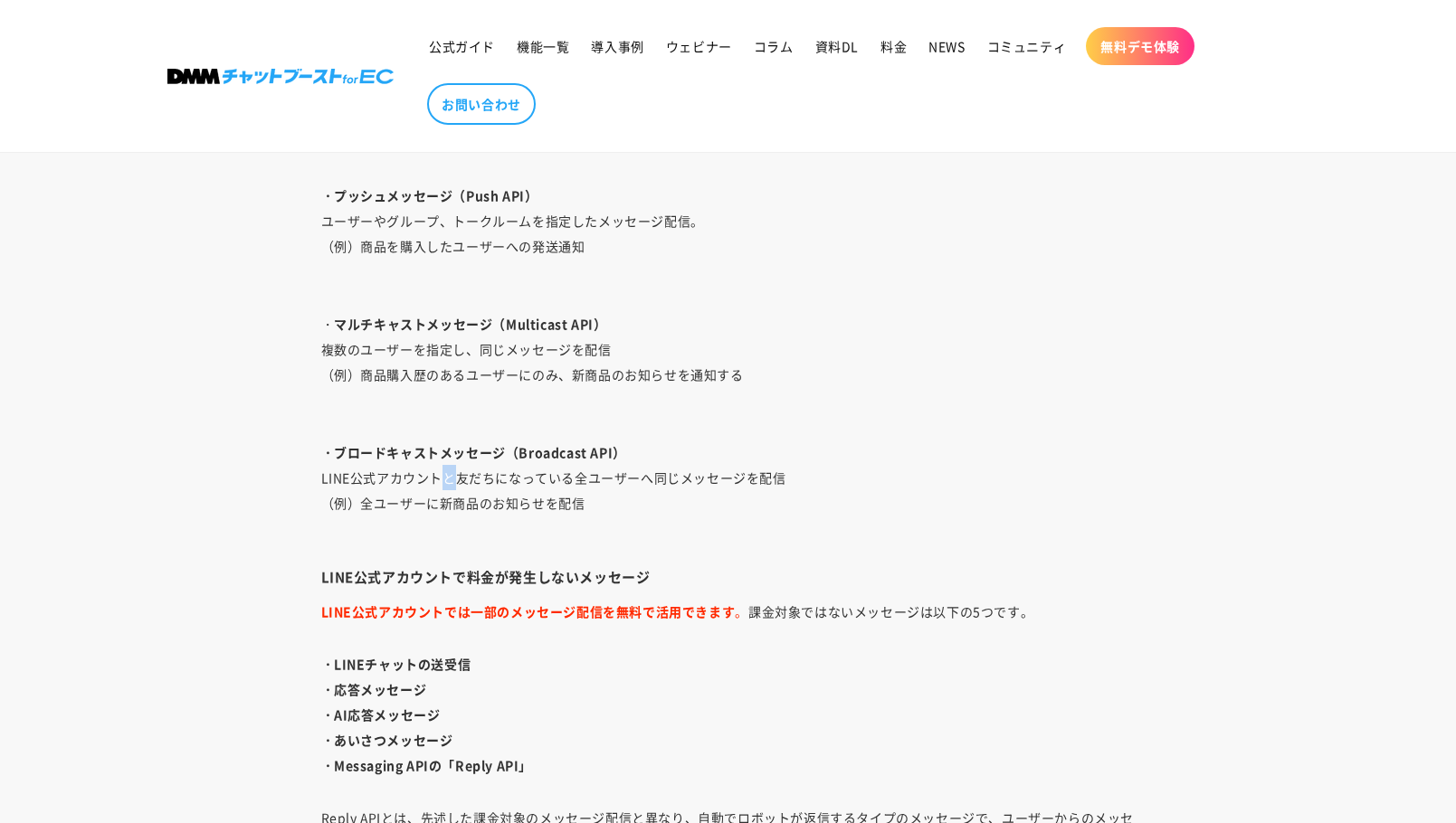
click at [445, 472] on p "・ブロードキャストメッセージ（Broadcast API） LINE公式アカウントと友だちになっている全ユーザーへ同じメッセージを配信 （例）全ユーザーに新商…" at bounding box center [728, 490] width 814 height 101
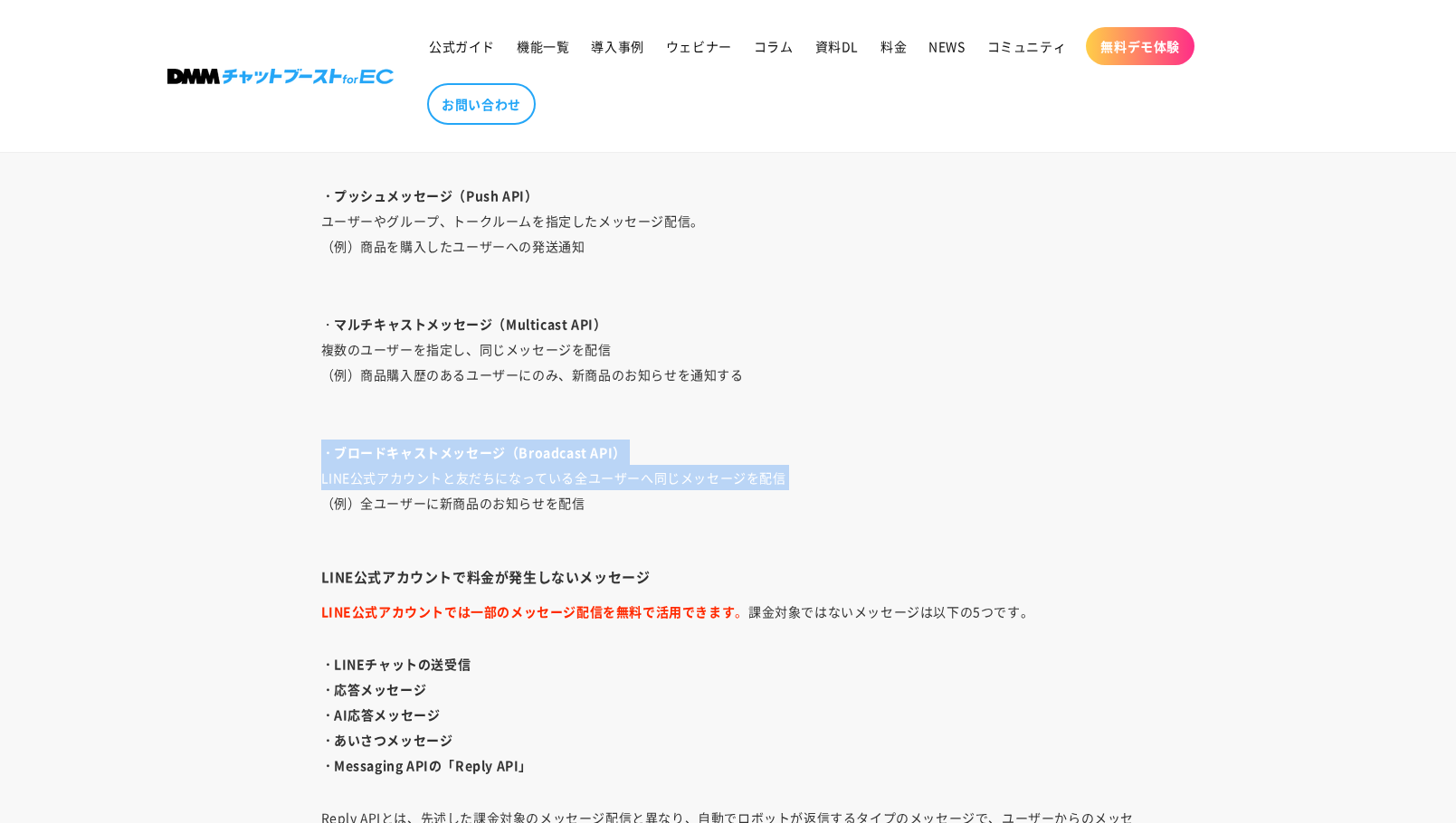
drag, startPoint x: 445, startPoint y: 472, endPoint x: 445, endPoint y: 454, distance: 18.0
click at [445, 454] on p "・ブロードキャストメッセージ（Broadcast API） LINE公式アカウントと友だちになっている全ユーザーへ同じメッセージを配信 （例）全ユーザーに新商…" at bounding box center [728, 490] width 814 height 101
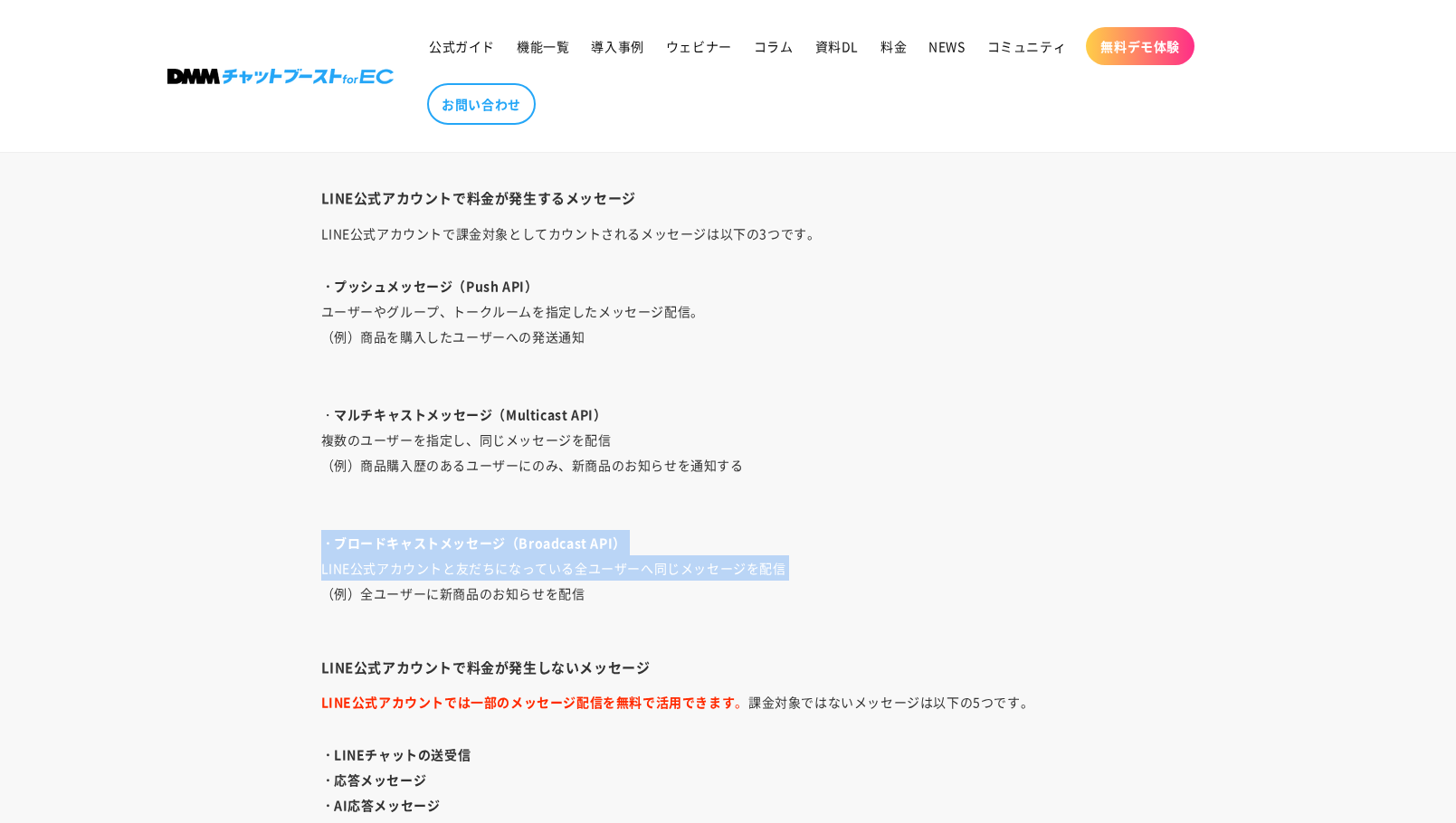
scroll to position [2895, 0]
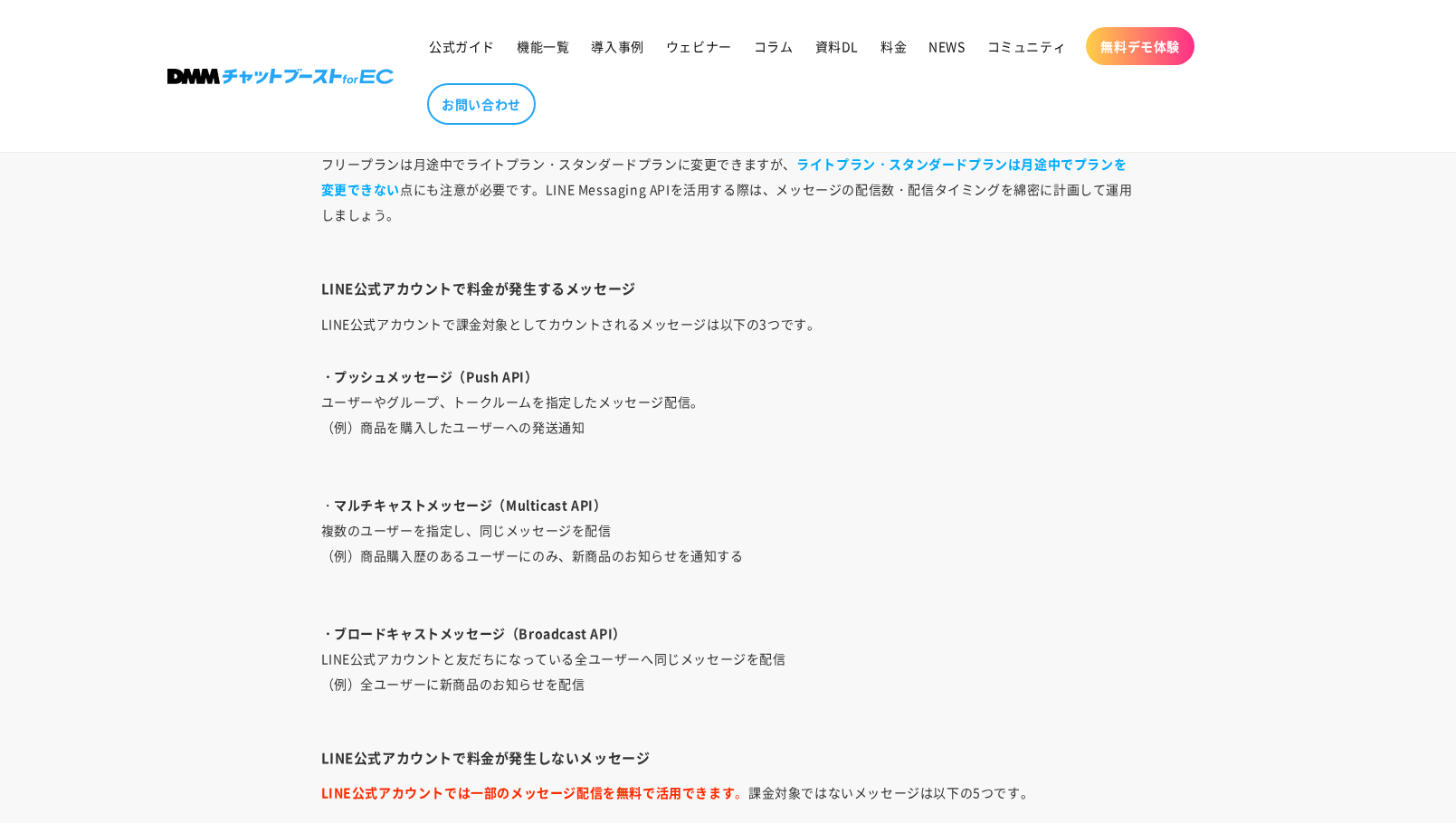
click at [426, 329] on p "LINE公式アカウントで課金対象としてカウントされるメッセージは以下の3つです。" at bounding box center [728, 324] width 814 height 26
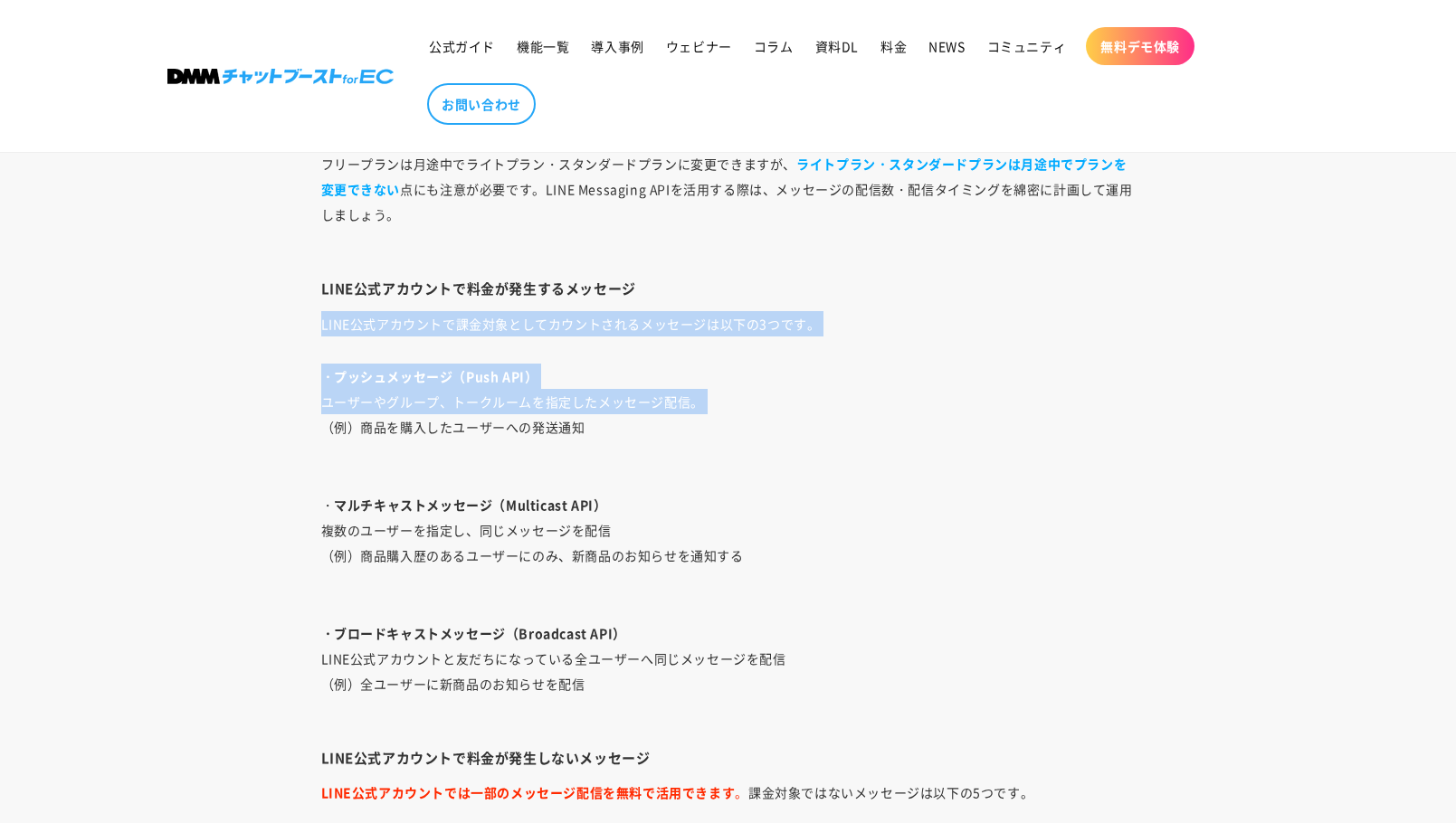
drag, startPoint x: 426, startPoint y: 329, endPoint x: 428, endPoint y: 402, distance: 73.0
click at [428, 402] on div "LINE公式アカウントを運用・活用し始めて、さらなる販促の為にAPIの導入を検討されているサイト運営担当者も多いのではないでしょうか。 それもそのはず、LIN…" at bounding box center [728, 803] width 904 height 5110
click at [428, 402] on p "・プッシュメッセージ（Push API） ユーザーやグループ、トークルームを指定したメッセージ配信。 （例）商品を購入したユーザーへの発送通知" at bounding box center [728, 414] width 814 height 101
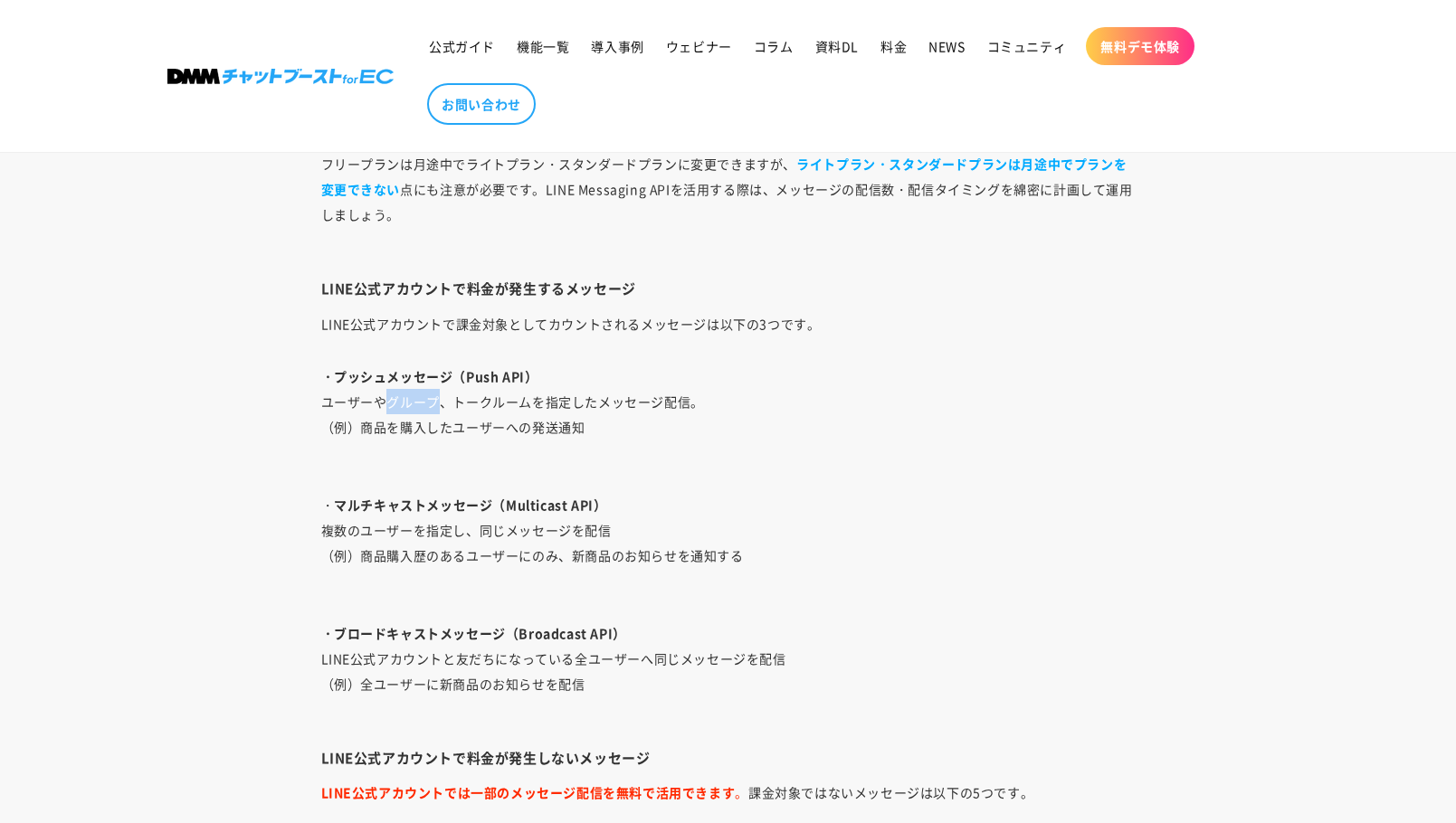
click at [428, 402] on p "・プッシュメッセージ（Push API） ユーザーやグループ、トークルームを指定したメッセージ配信。 （例）商品を購入したユーザーへの発送通知" at bounding box center [728, 414] width 814 height 101
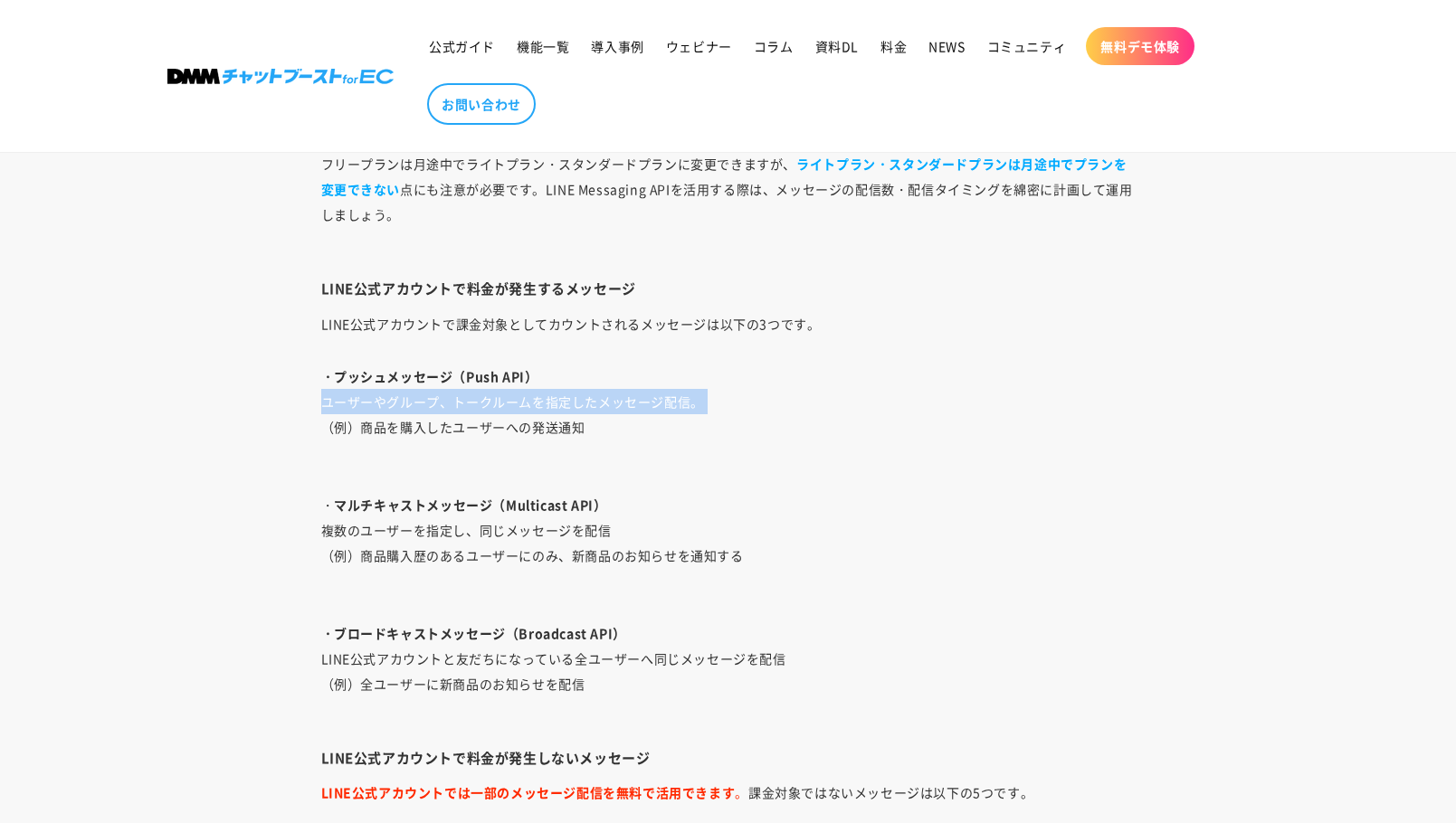
click at [428, 402] on p "・プッシュメッセージ（Push API） ユーザーやグループ、トークルームを指定したメッセージ配信。 （例）商品を購入したユーザーへの発送通知" at bounding box center [728, 414] width 814 height 101
click at [463, 438] on p "・プッシュメッセージ（Push API） ユーザーやグループ、トークルームを指定したメッセージ配信。 （例）商品を購入したユーザーへの発送通知" at bounding box center [728, 414] width 814 height 101
